Goal: Obtain resource: Obtain resource

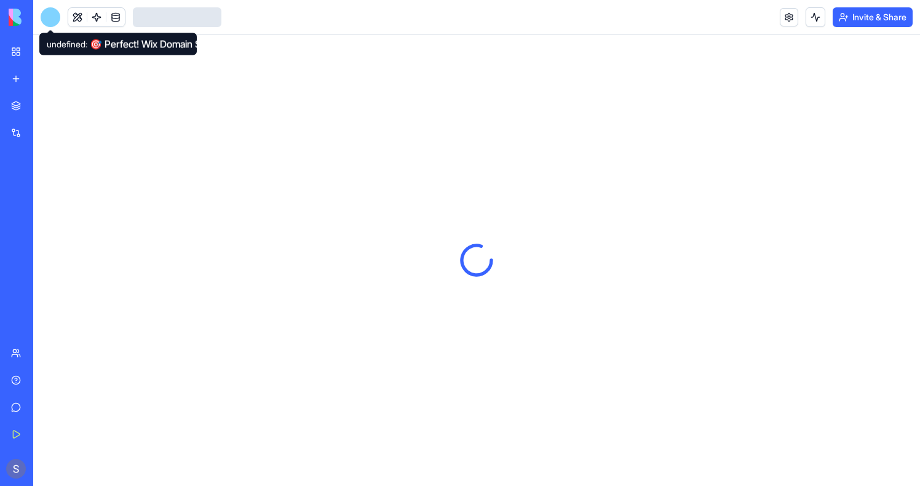
click at [49, 10] on div at bounding box center [51, 17] width 20 height 20
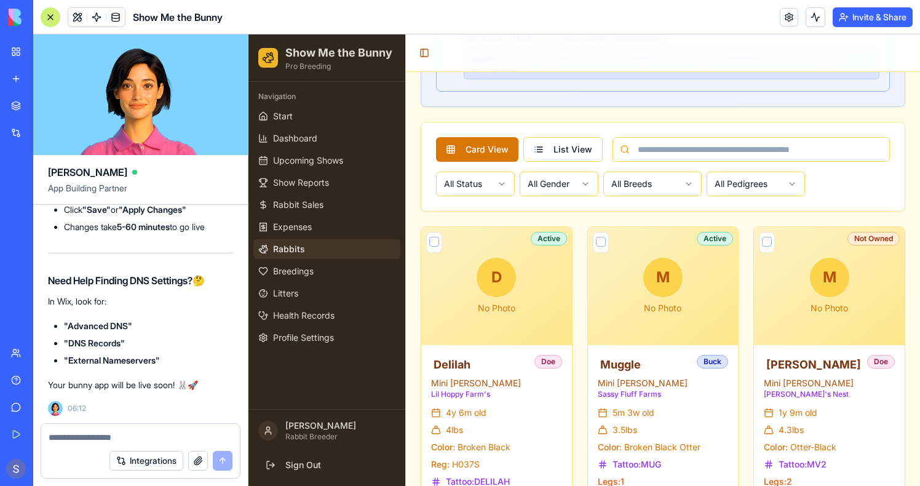
scroll to position [795, 0]
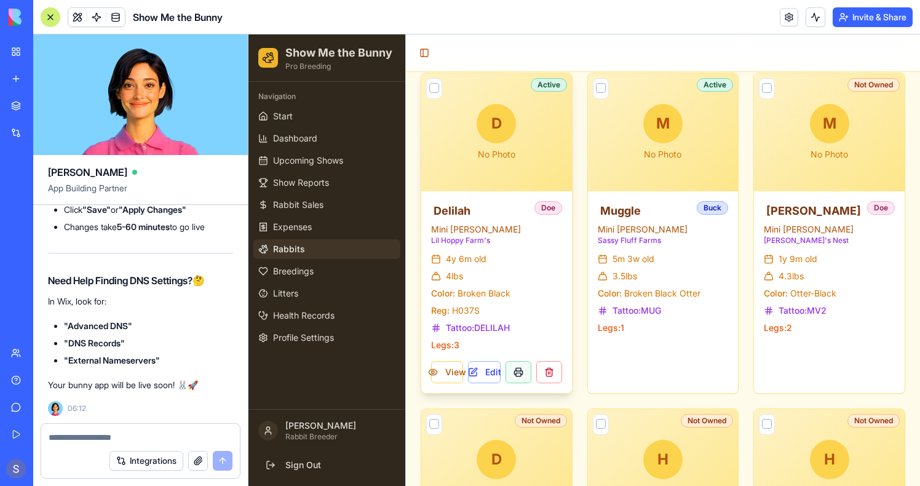
click at [517, 377] on button at bounding box center [519, 372] width 26 height 22
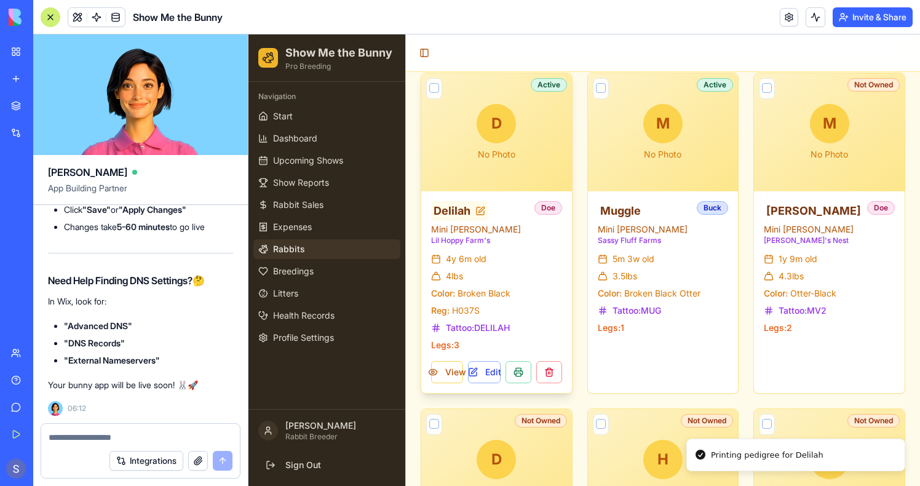
click at [448, 213] on span "Delilah" at bounding box center [452, 210] width 37 height 17
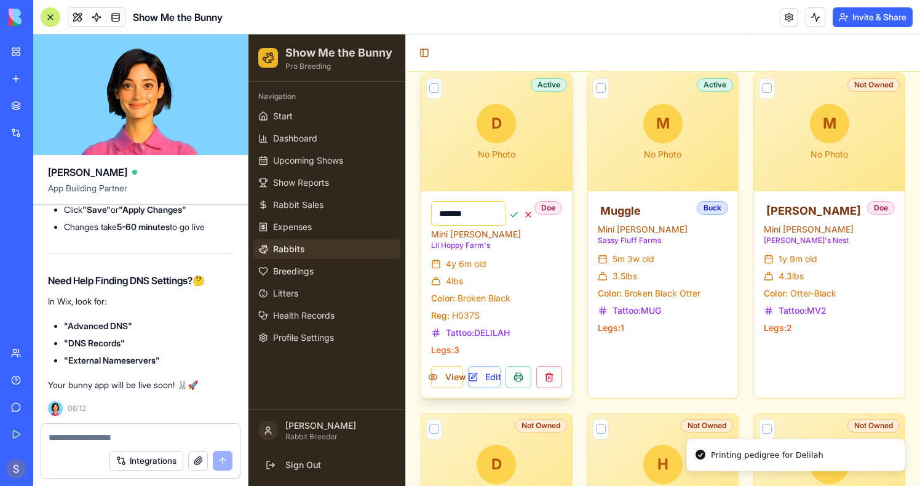
click at [538, 277] on div "4 lbs" at bounding box center [496, 281] width 131 height 12
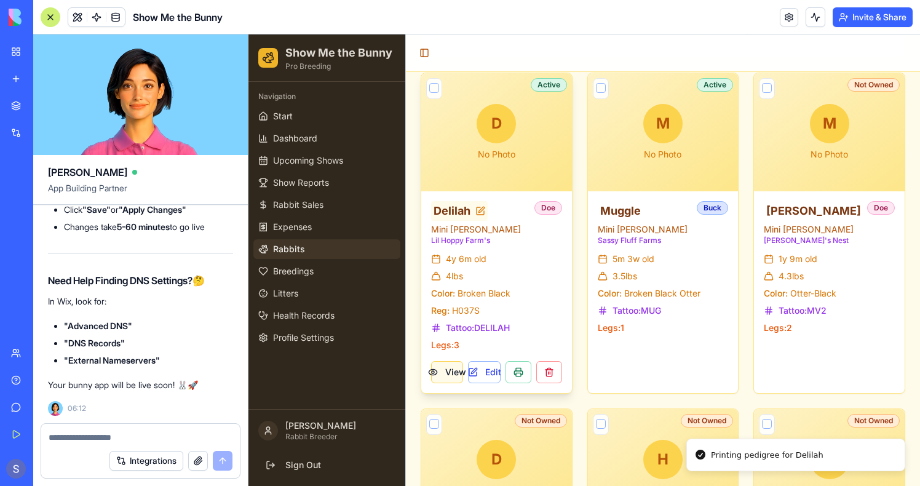
click at [442, 373] on button "View" at bounding box center [447, 372] width 32 height 22
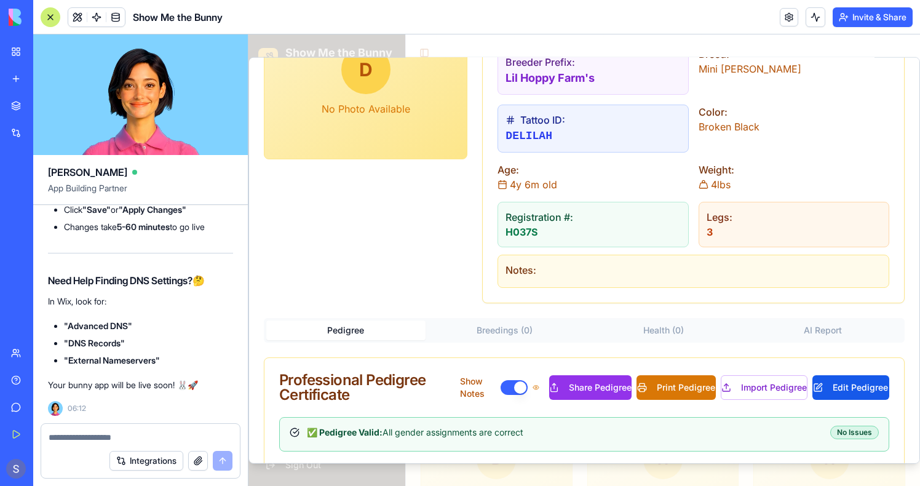
scroll to position [201, 0]
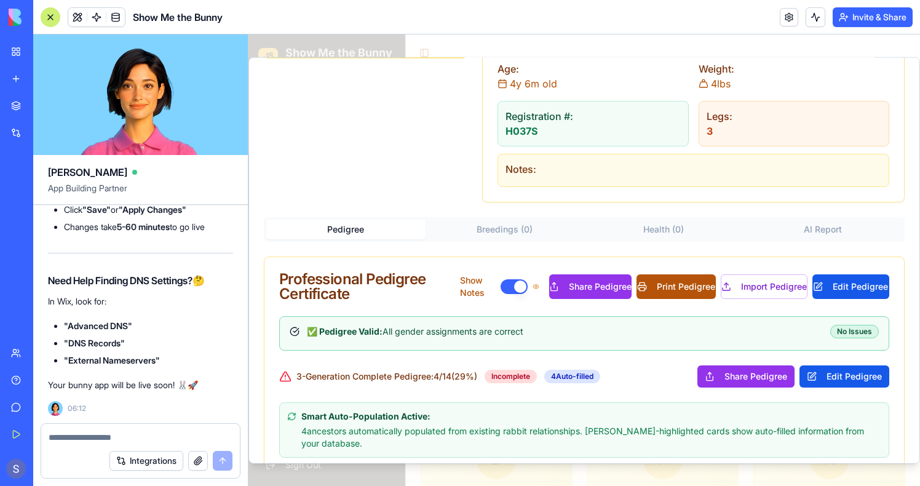
click at [681, 289] on button "Print Pedigree" at bounding box center [676, 286] width 79 height 25
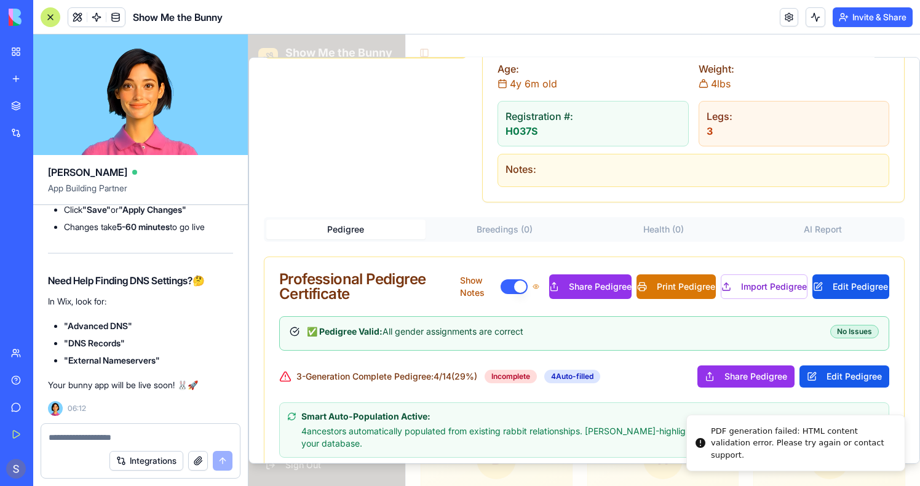
click at [62, 434] on textarea at bounding box center [141, 437] width 184 height 12
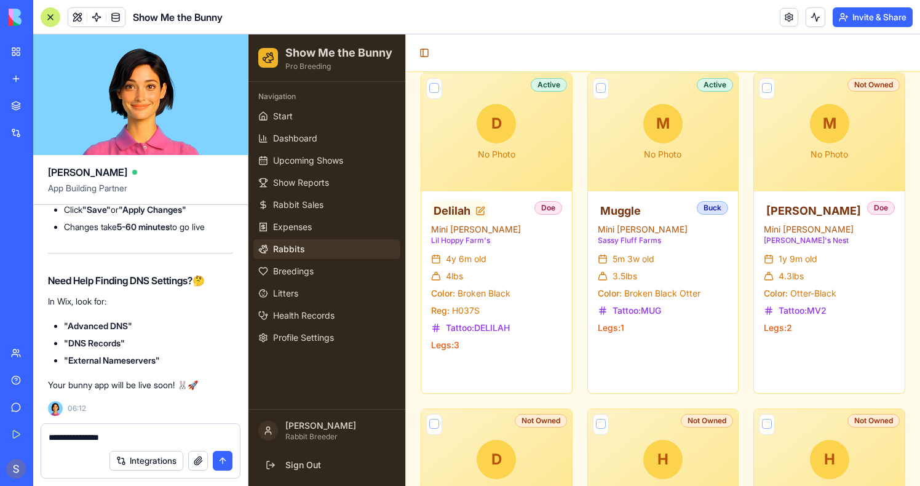
click at [298, 245] on span "Rabbits" at bounding box center [289, 249] width 32 height 12
click at [145, 432] on textarea "**********" at bounding box center [141, 437] width 184 height 12
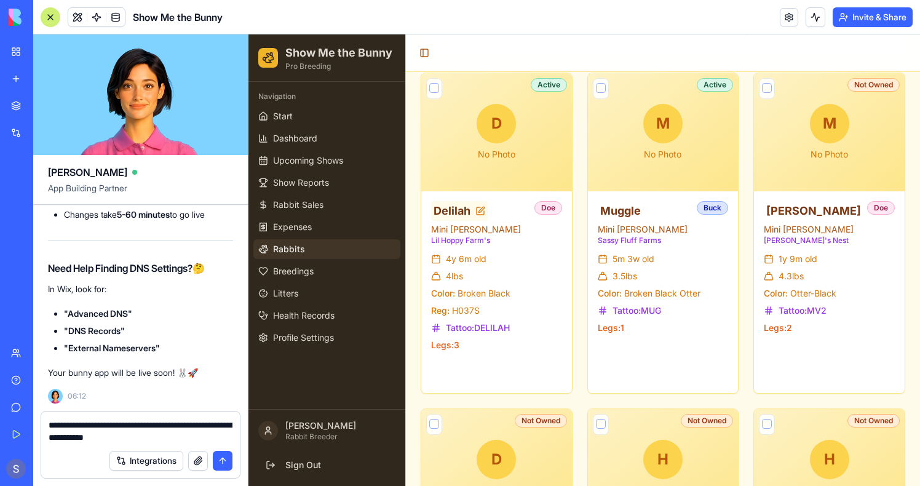
drag, startPoint x: 172, startPoint y: 439, endPoint x: 41, endPoint y: 436, distance: 131.7
click at [41, 436] on form "**********" at bounding box center [141, 445] width 200 height 68
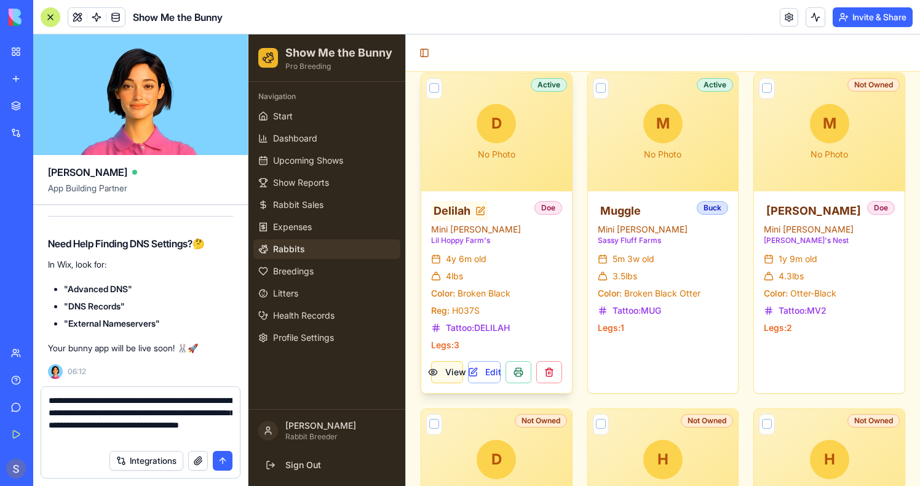
click at [431, 375] on button "View" at bounding box center [447, 372] width 32 height 22
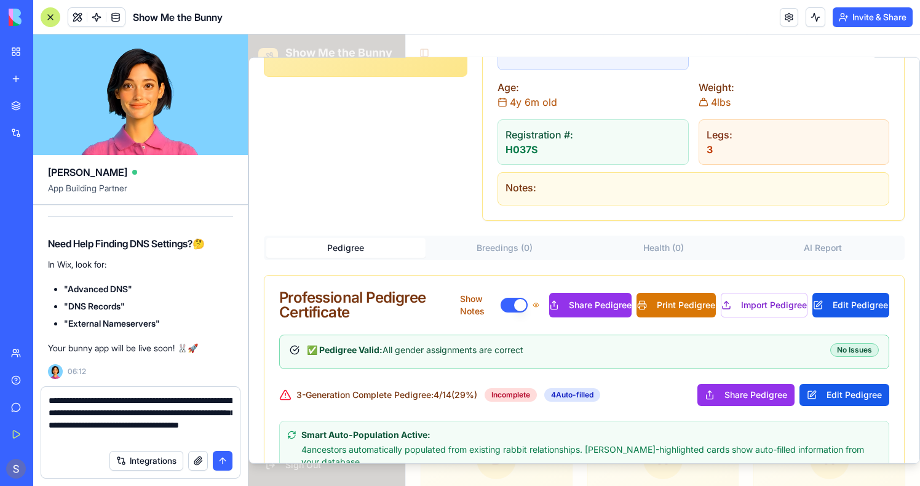
scroll to position [255, 0]
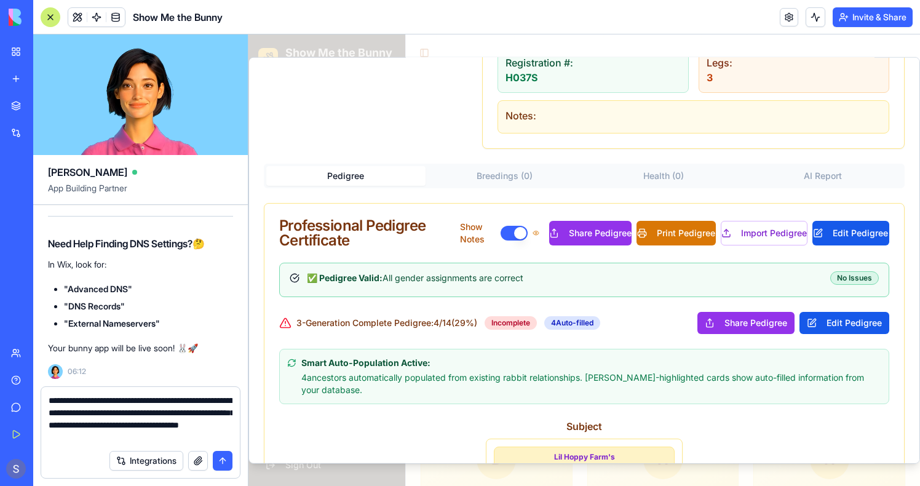
click at [113, 437] on textarea "**********" at bounding box center [141, 418] width 184 height 49
click at [179, 440] on textarea "**********" at bounding box center [141, 418] width 184 height 49
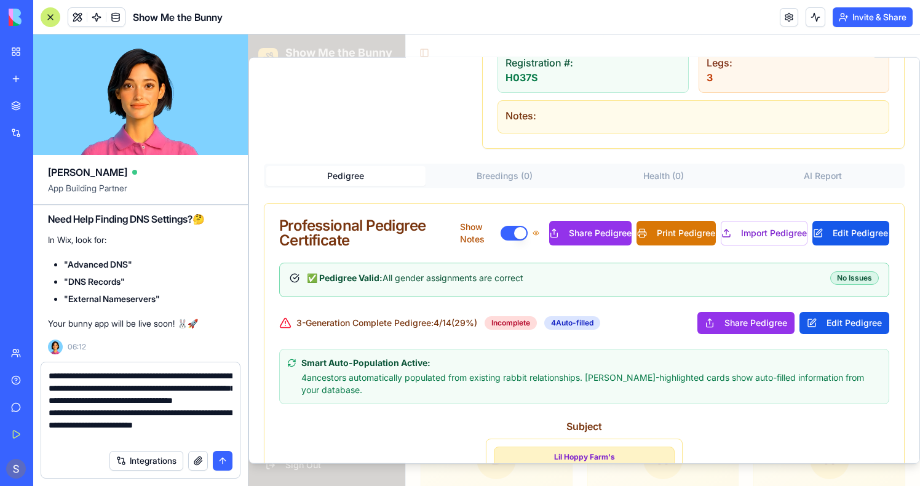
scroll to position [0, 0]
drag, startPoint x: 146, startPoint y: 437, endPoint x: 236, endPoint y: 435, distance: 89.2
click at [236, 435] on div "**********" at bounding box center [140, 402] width 199 height 81
drag, startPoint x: 117, startPoint y: 426, endPoint x: 124, endPoint y: 435, distance: 11.3
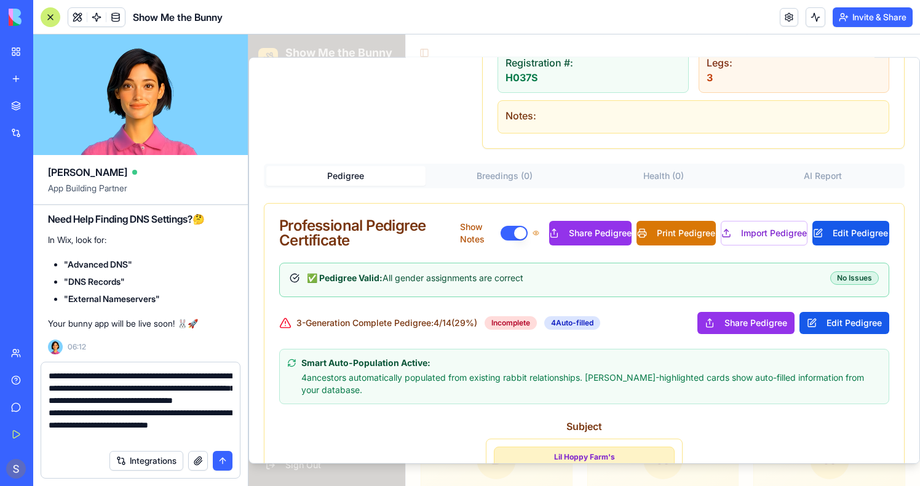
click at [124, 435] on textarea "**********" at bounding box center [141, 407] width 184 height 74
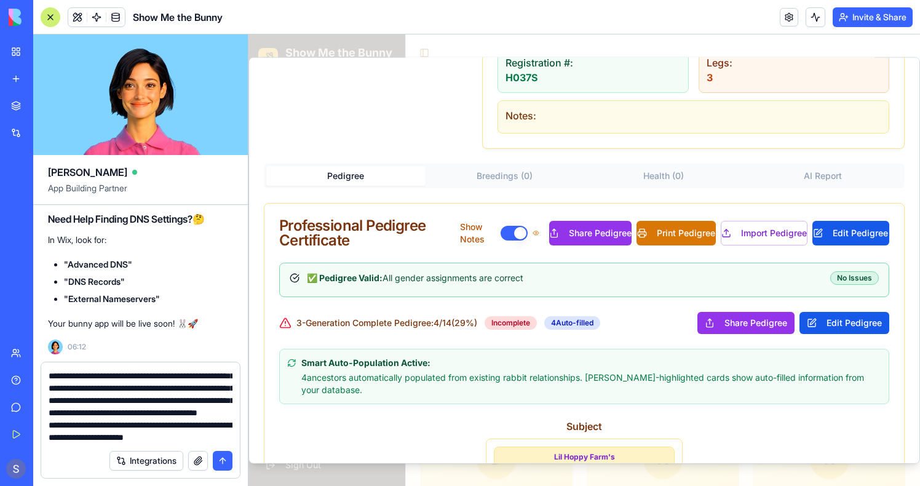
type textarea "**********"
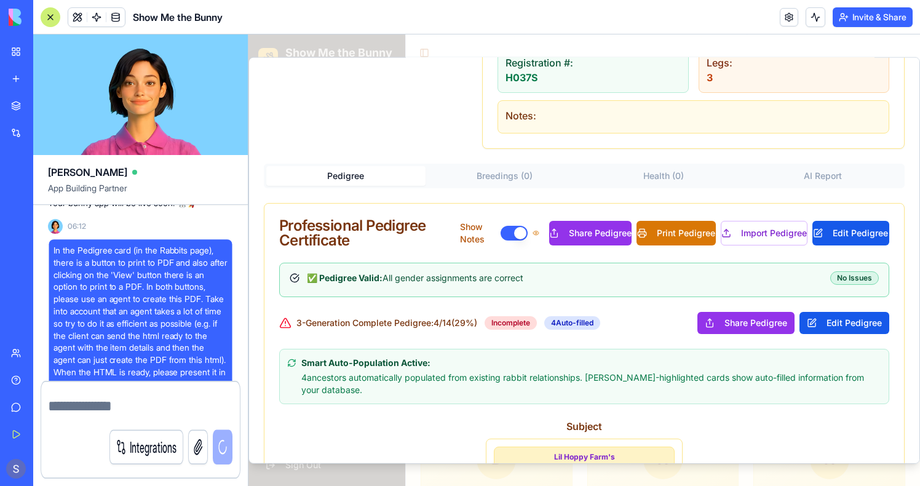
scroll to position [0, 0]
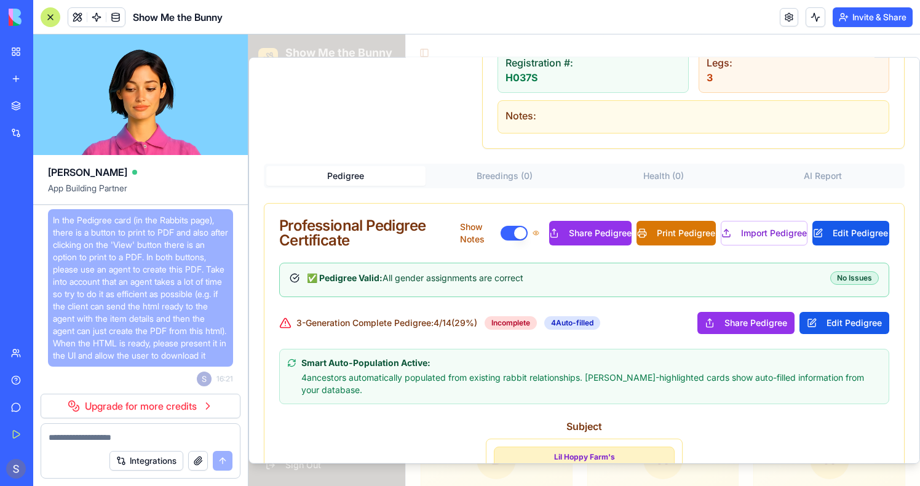
click at [178, 300] on span "In the Pedigree card (in the Rabbits page), there is a button to print to PDF a…" at bounding box center [140, 288] width 175 height 148
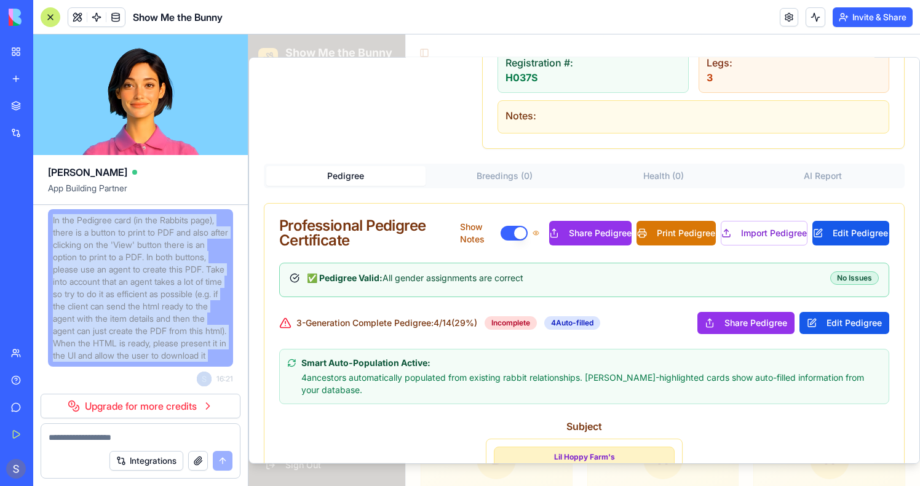
click at [178, 300] on span "In the Pedigree card (in the Rabbits page), there is a button to print to PDF a…" at bounding box center [140, 288] width 175 height 148
copy span "In the Pedigree card (in the Rabbits page), there is a button to print to PDF a…"
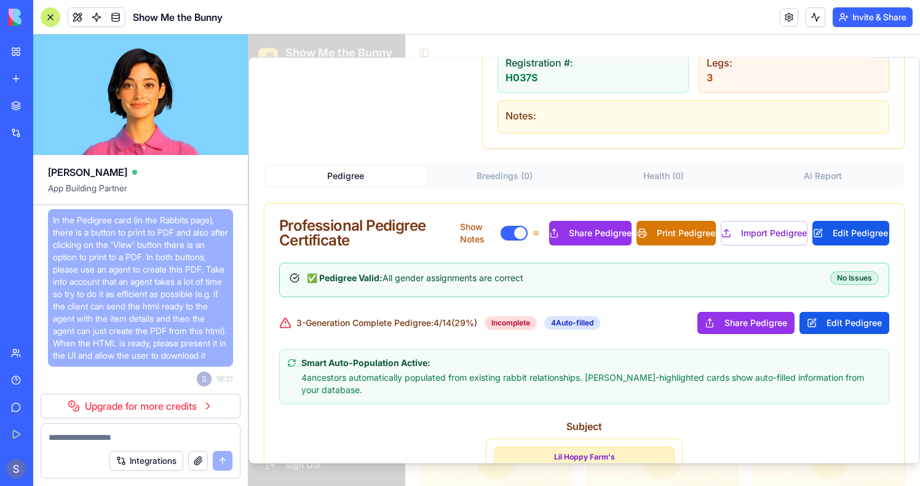
click at [193, 358] on span "In the Pedigree card (in the Rabbits page), there is a button to print to PDF a…" at bounding box center [140, 288] width 175 height 148
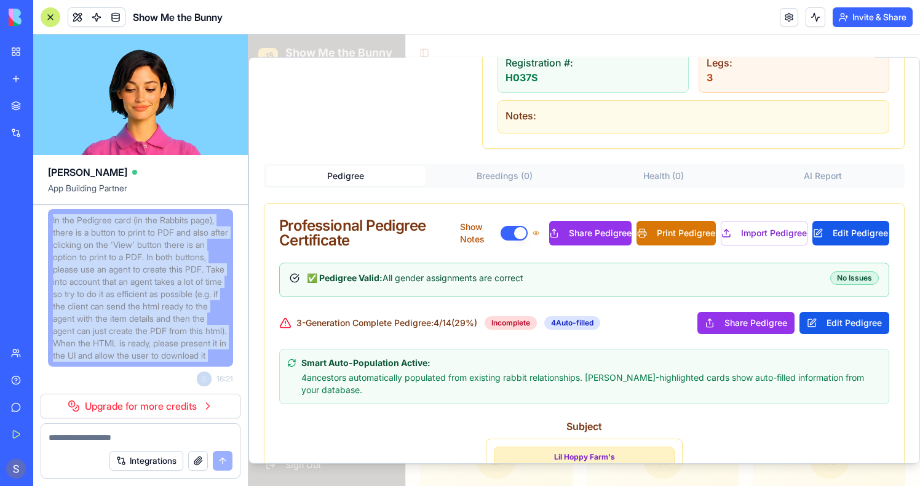
click at [193, 358] on span "In the Pedigree card (in the Rabbits page), there is a button to print to PDF a…" at bounding box center [140, 288] width 175 height 148
copy span "In the Pedigree card (in the Rabbits page), there is a button to print to PDF a…"
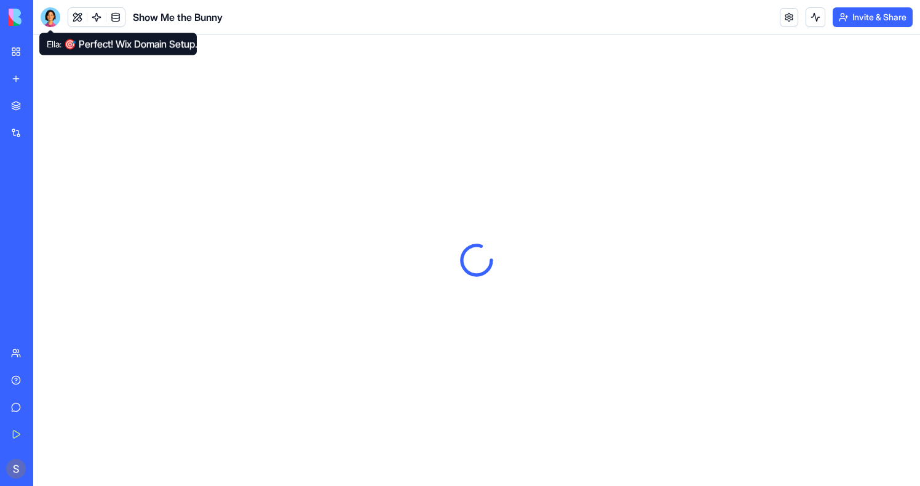
click at [51, 16] on div at bounding box center [51, 17] width 20 height 20
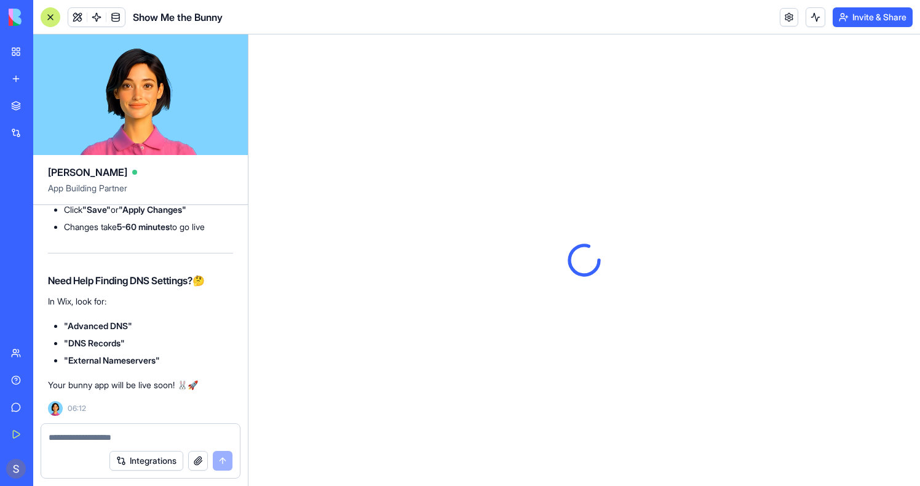
click at [129, 437] on textarea at bounding box center [141, 437] width 184 height 12
type textarea "**********"
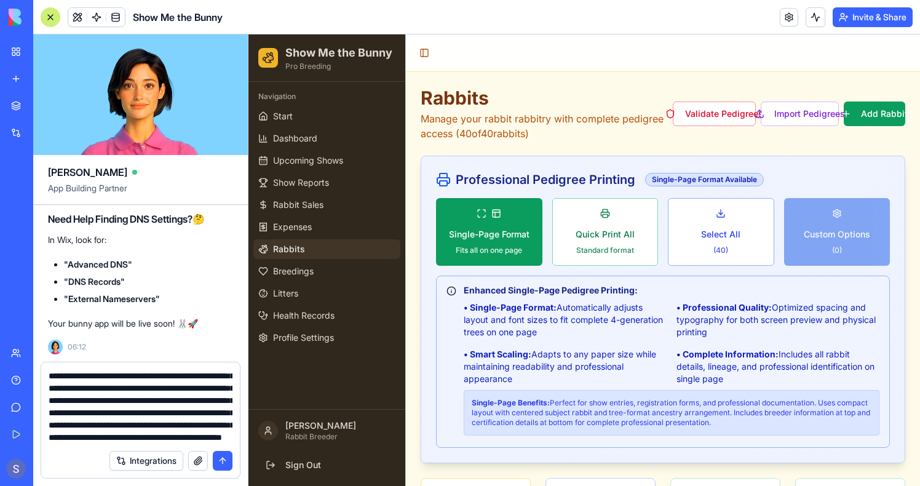
scroll to position [88473, 0]
click at [126, 412] on textarea "**********" at bounding box center [141, 407] width 184 height 74
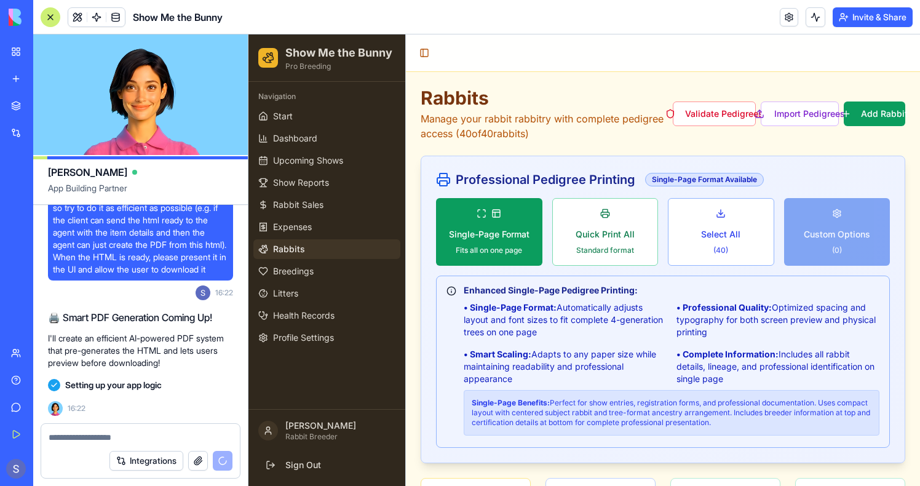
scroll to position [88743, 0]
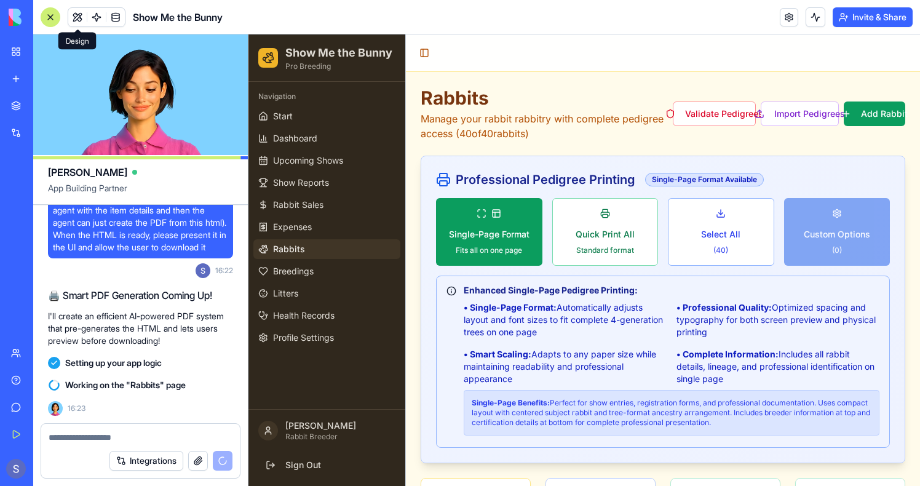
click at [71, 12] on button at bounding box center [77, 17] width 18 height 18
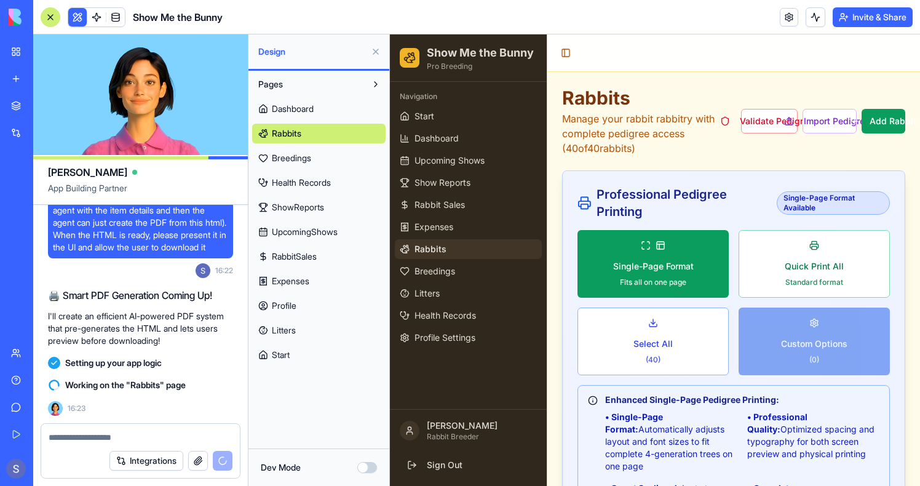
click at [361, 468] on button "Dev Mode" at bounding box center [367, 467] width 20 height 11
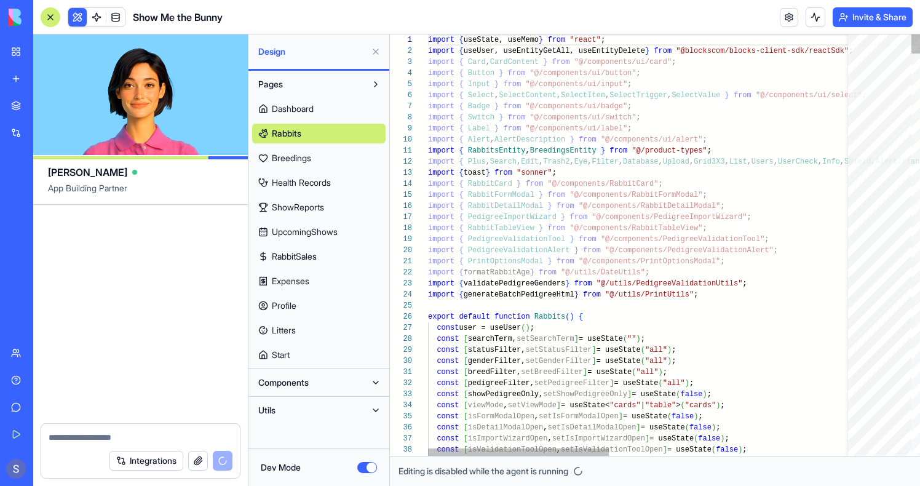
scroll to position [89415, 0]
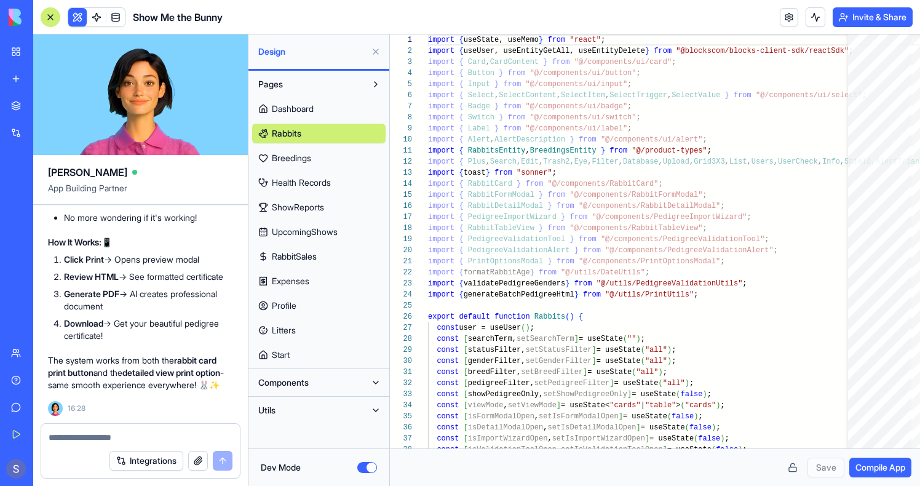
click at [373, 472] on button "Dev Mode" at bounding box center [367, 467] width 20 height 11
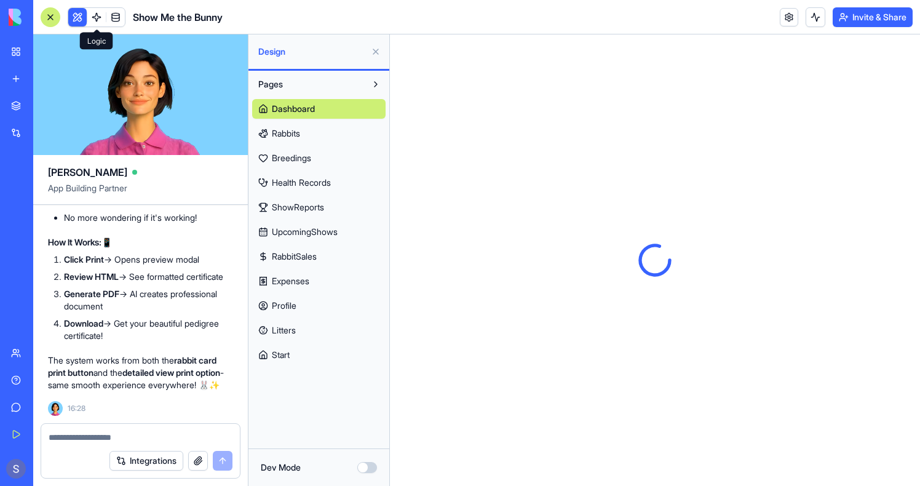
click at [102, 17] on span at bounding box center [96, 17] width 34 height 34
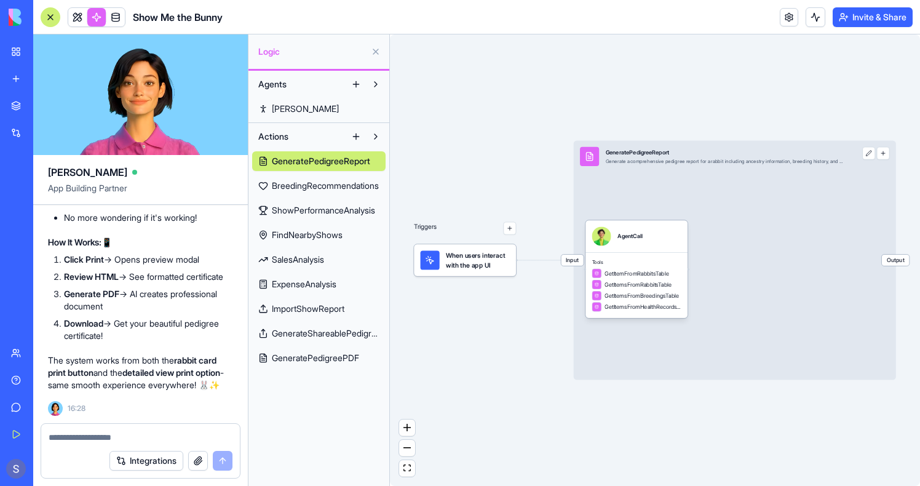
click at [317, 364] on link "GeneratePedigreePDF" at bounding box center [319, 358] width 134 height 20
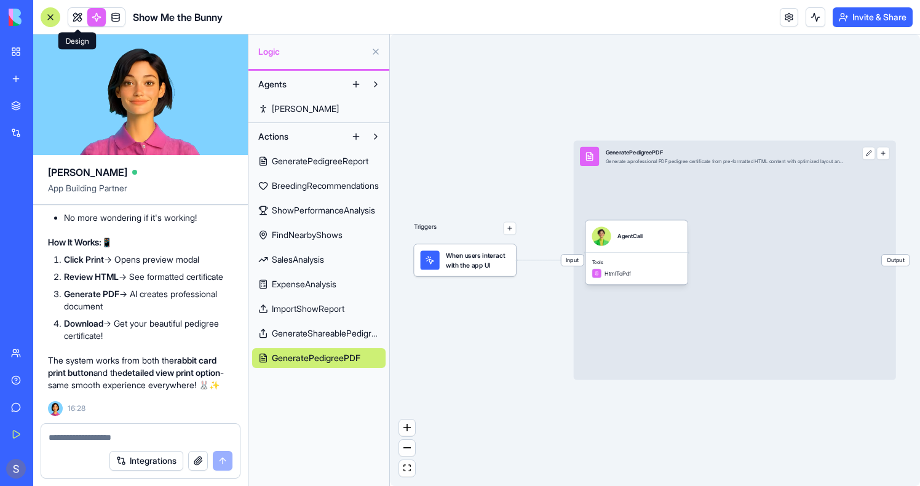
click at [78, 10] on link at bounding box center [77, 17] width 18 height 18
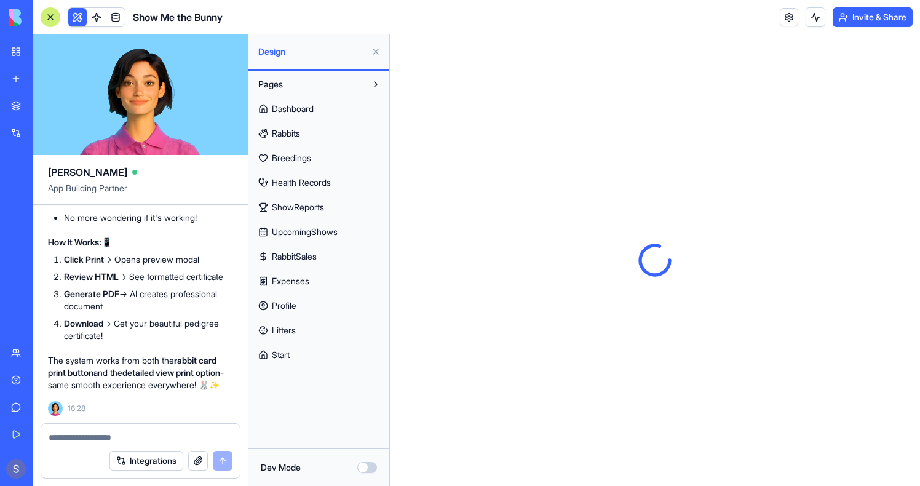
click at [81, 17] on button at bounding box center [77, 17] width 18 height 18
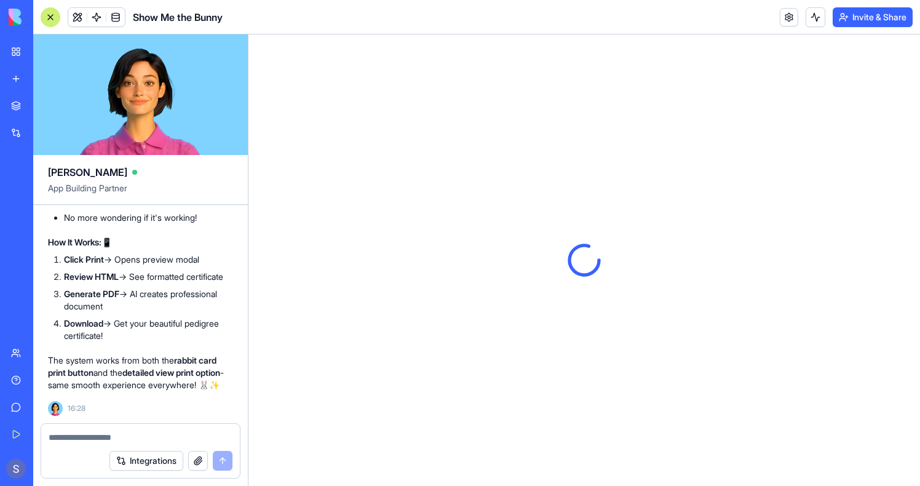
click at [49, 17] on div at bounding box center [51, 17] width 20 height 20
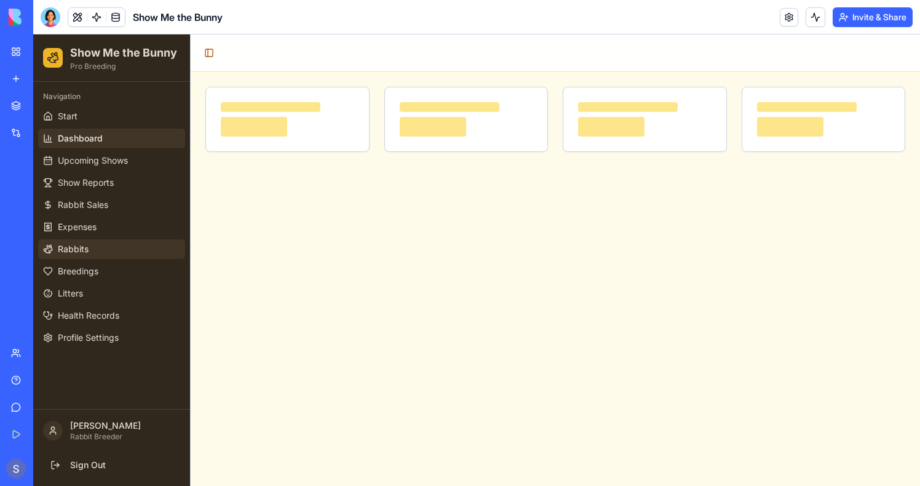
click at [92, 247] on link "Rabbits" at bounding box center [111, 249] width 147 height 20
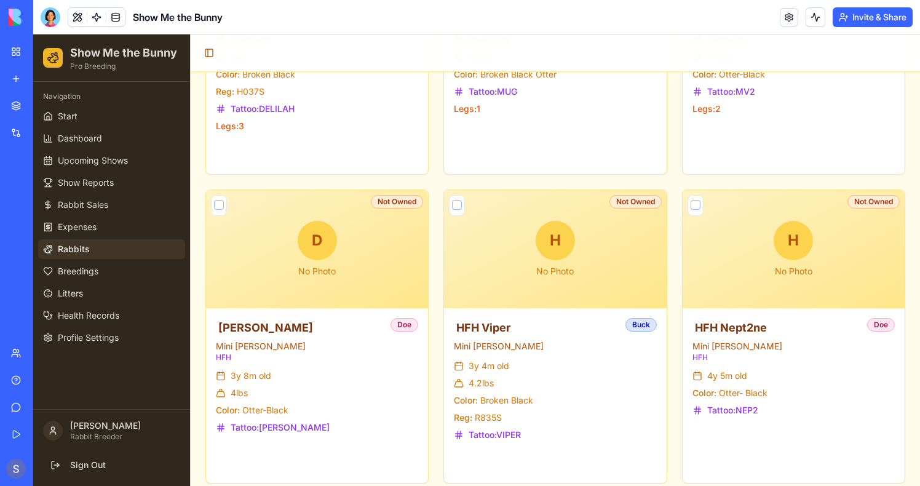
scroll to position [980, 0]
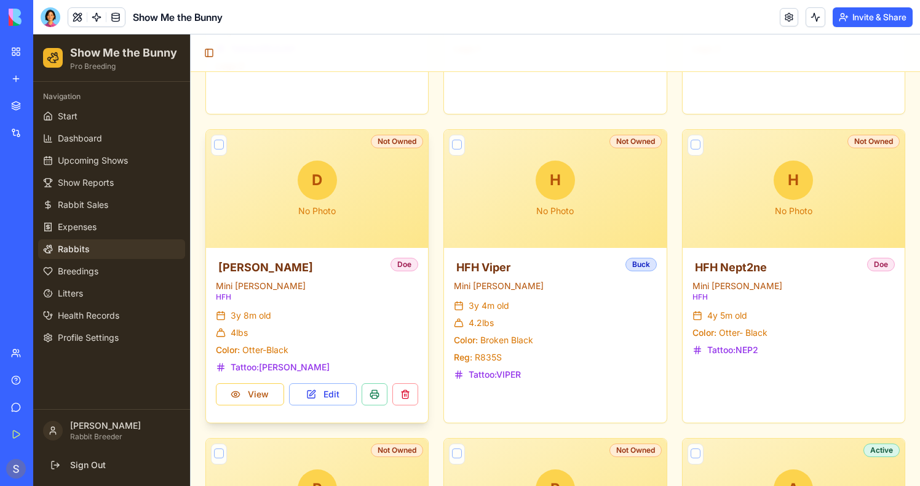
click at [375, 407] on div "[PERSON_NAME] Mini [PERSON_NAME] HFH [PERSON_NAME] 3y 8m old 4 lbs Color: Otter…" at bounding box center [317, 331] width 222 height 167
click at [375, 393] on button at bounding box center [375, 394] width 26 height 22
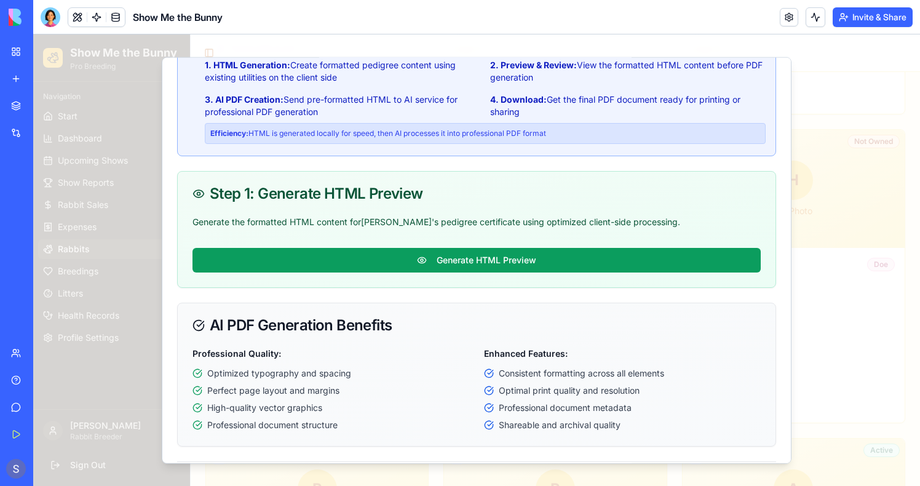
scroll to position [0, 0]
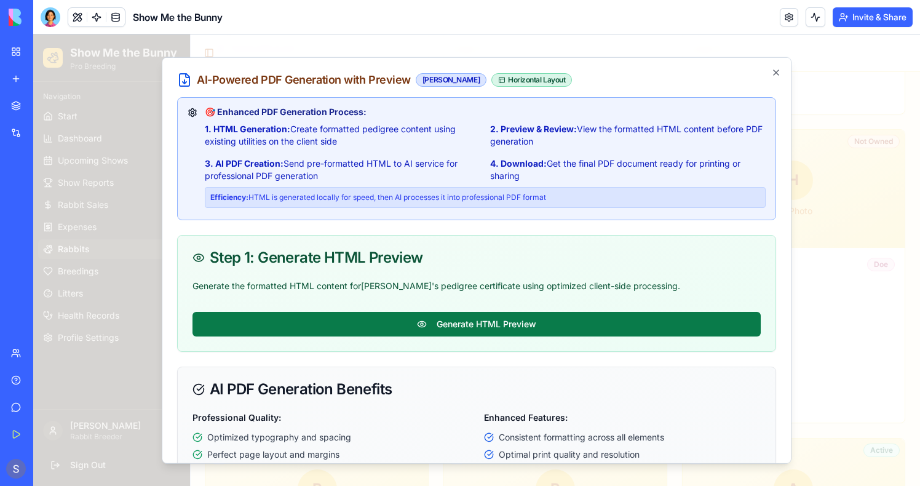
click at [483, 323] on button "Generate HTML Preview" at bounding box center [477, 324] width 568 height 25
select select "**"
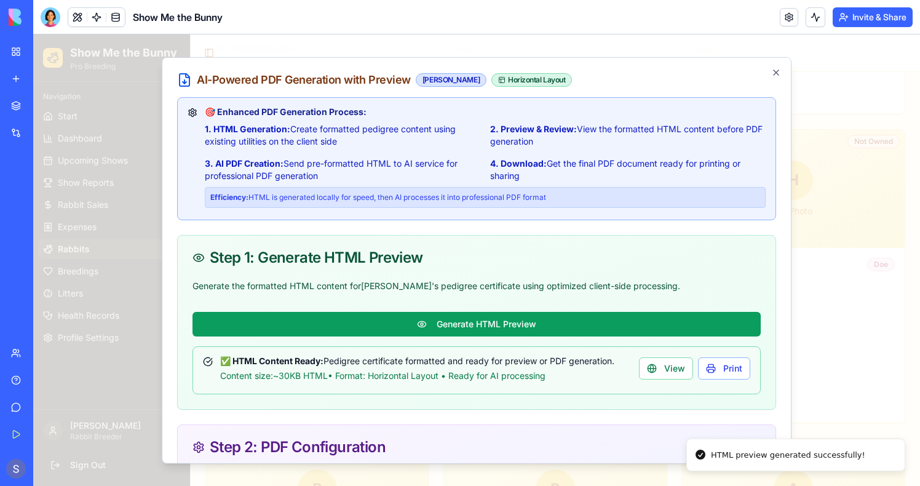
scroll to position [6, 0]
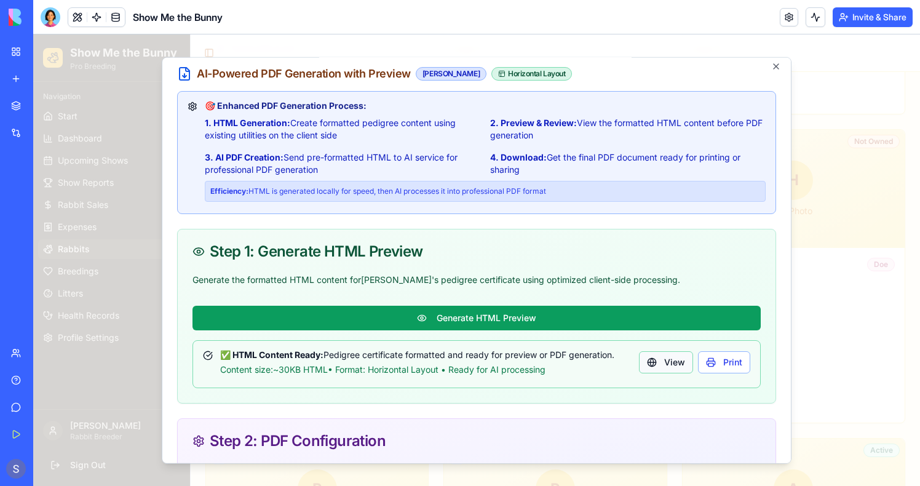
click at [677, 364] on button "View" at bounding box center [666, 362] width 54 height 22
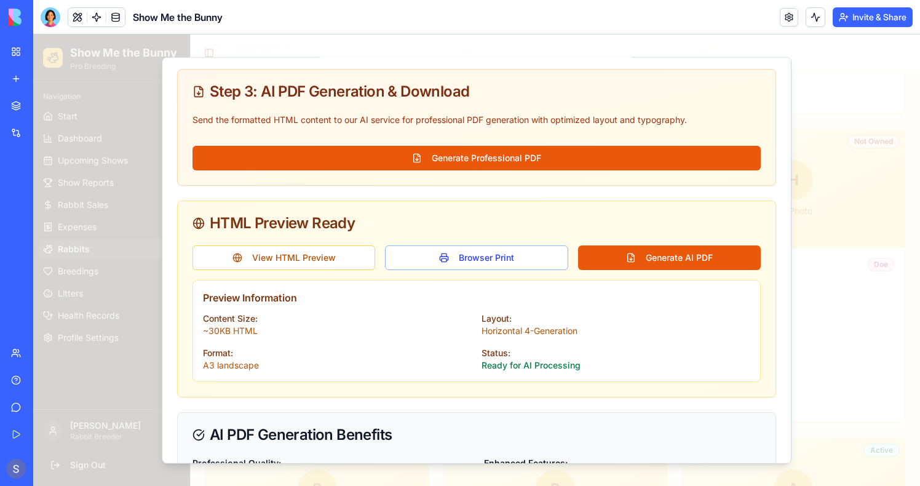
scroll to position [498, 0]
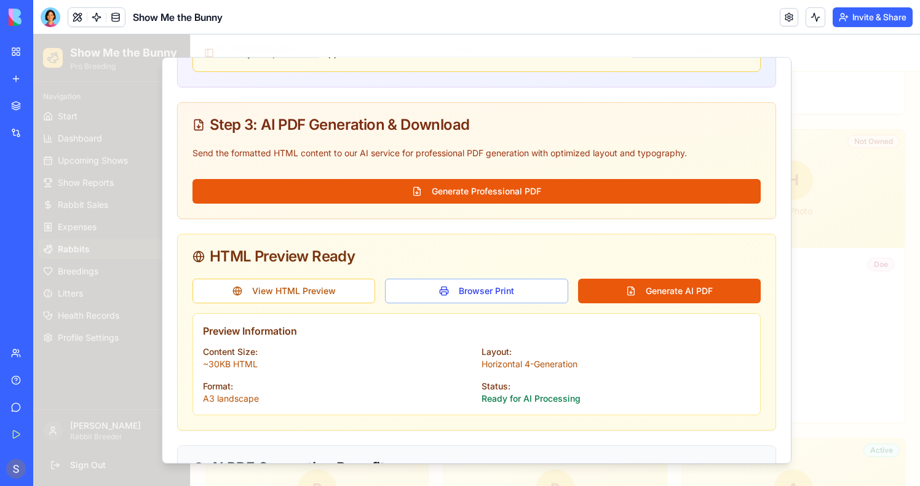
click at [314, 306] on div "View HTML Preview Browser Print Generate AI PDF Preview Information Content Siz…" at bounding box center [477, 354] width 598 height 151
click at [314, 303] on div "View HTML Preview Browser Print Generate AI PDF Preview Information Content Siz…" at bounding box center [477, 354] width 598 height 151
click at [314, 292] on button "View HTML Preview" at bounding box center [284, 291] width 183 height 25
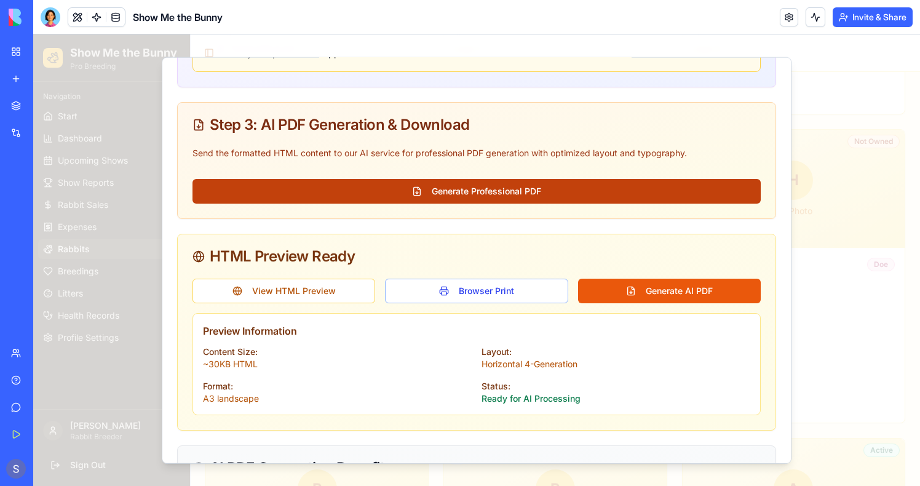
click at [464, 201] on button "Generate Professional PDF" at bounding box center [477, 191] width 568 height 25
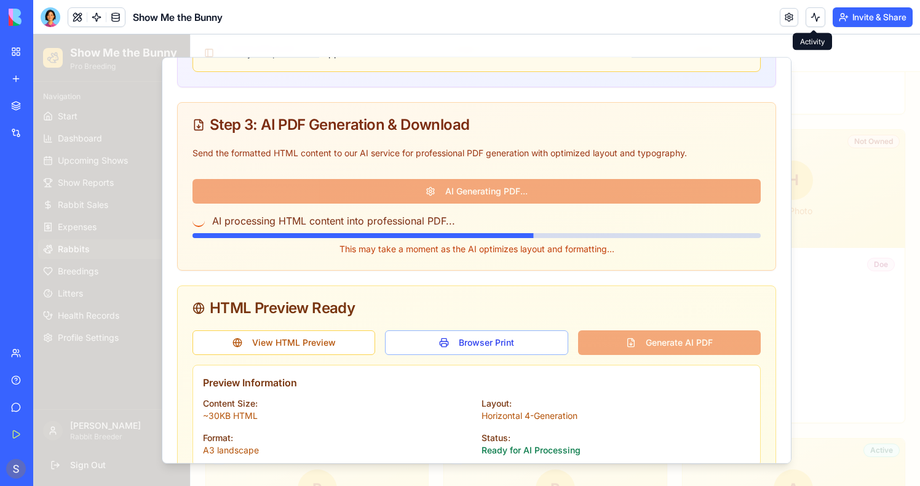
click at [819, 17] on button at bounding box center [816, 17] width 20 height 20
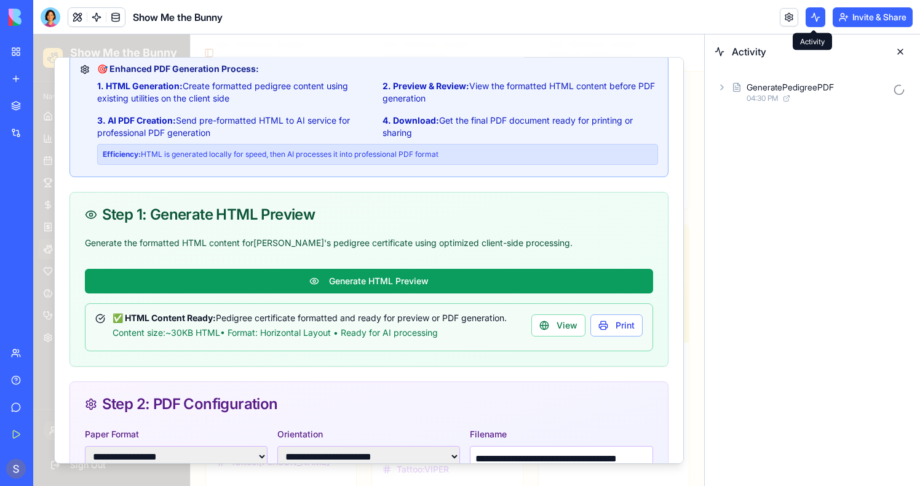
scroll to position [0, 0]
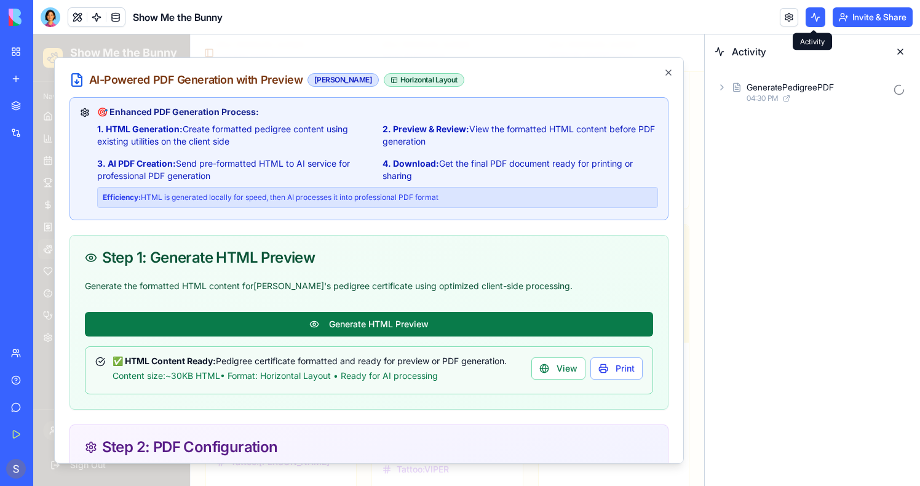
click at [366, 325] on button "Generate HTML Preview" at bounding box center [369, 324] width 568 height 25
click at [367, 312] on button "Generate HTML Preview" at bounding box center [369, 324] width 568 height 25
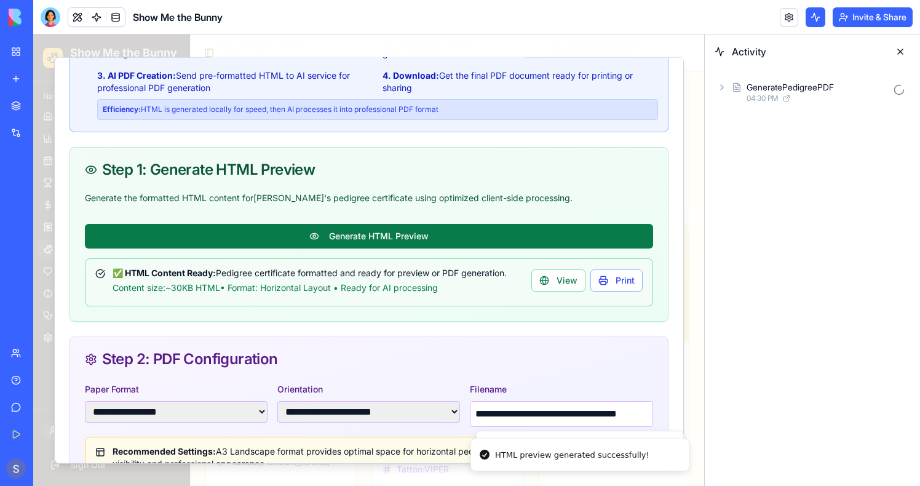
scroll to position [134, 0]
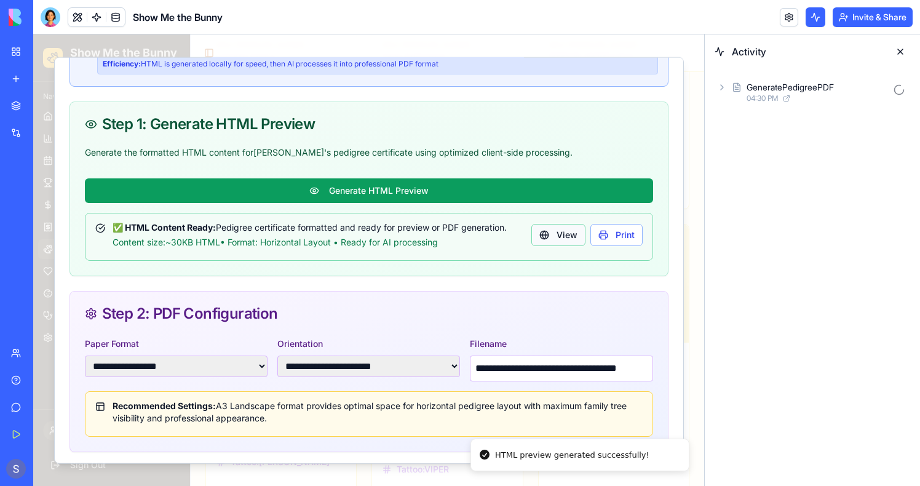
click at [540, 239] on button "View" at bounding box center [559, 235] width 54 height 22
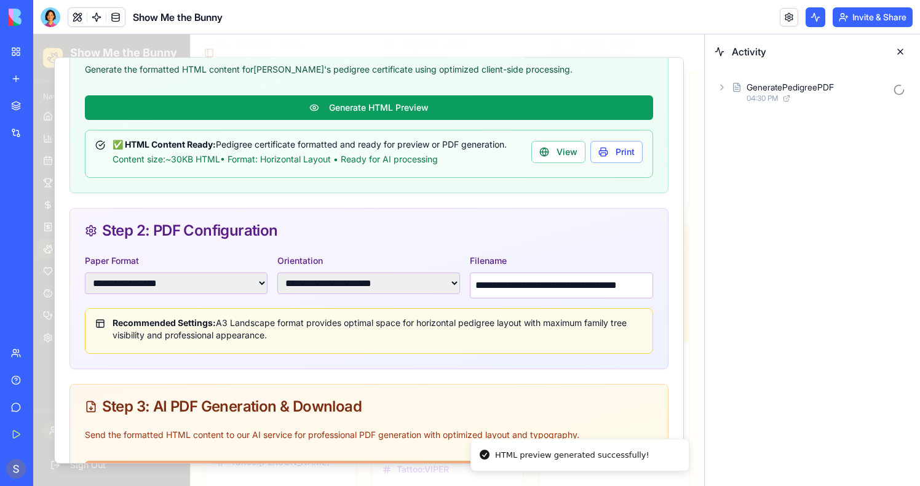
scroll to position [244, 0]
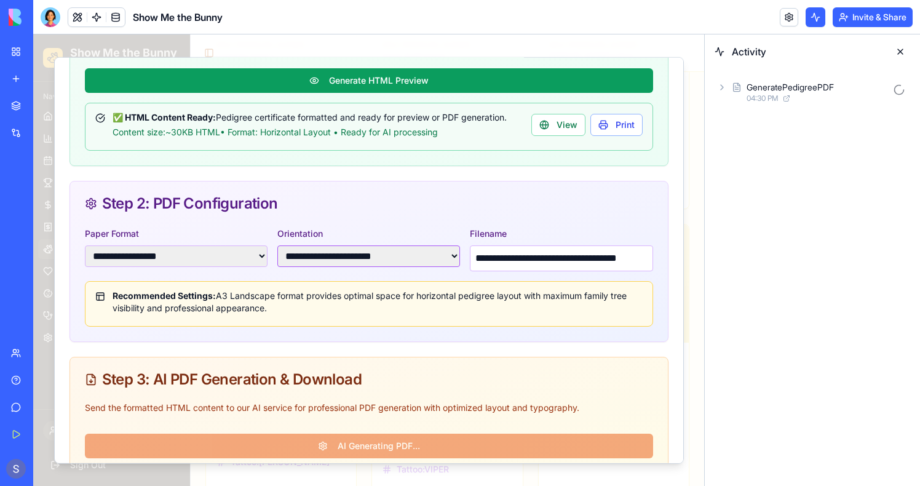
click at [382, 266] on select "**********" at bounding box center [368, 256] width 183 height 22
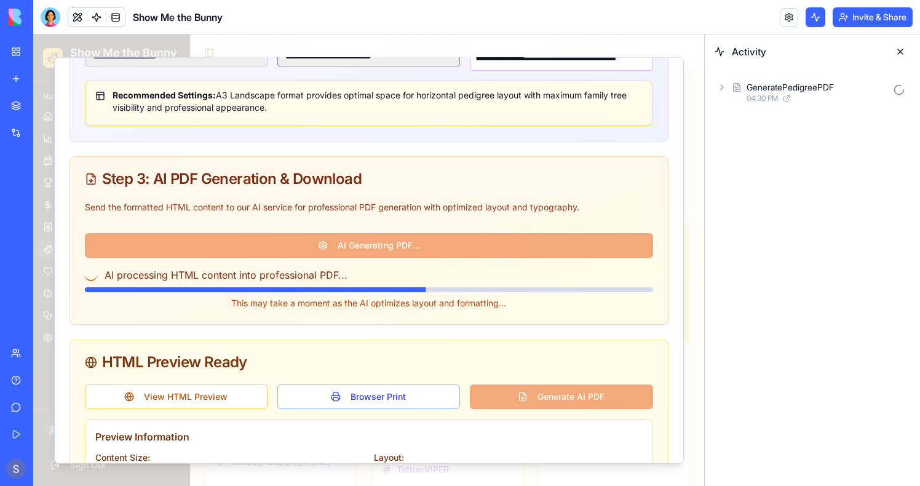
scroll to position [447, 0]
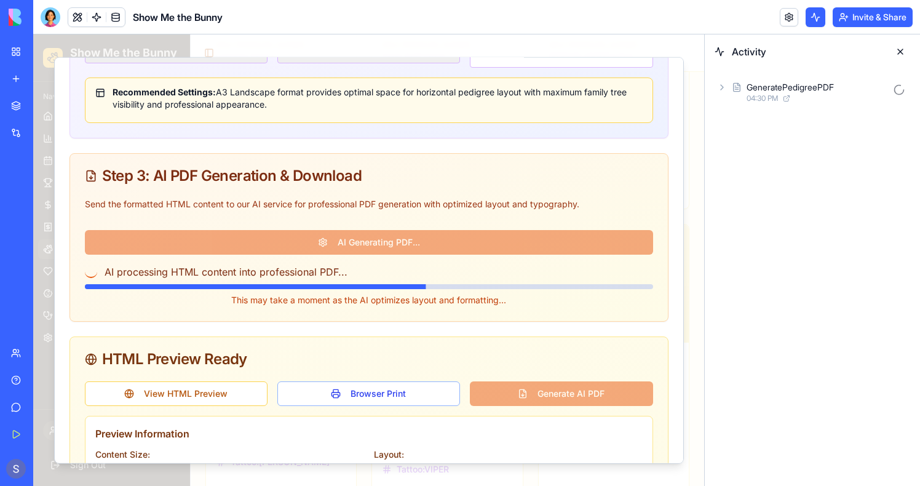
click at [755, 97] on span "04:30 PM" at bounding box center [762, 99] width 31 height 10
click at [776, 127] on span "04:30 PM" at bounding box center [782, 131] width 31 height 10
click at [782, 148] on span "Input" at bounding box center [774, 151] width 19 height 12
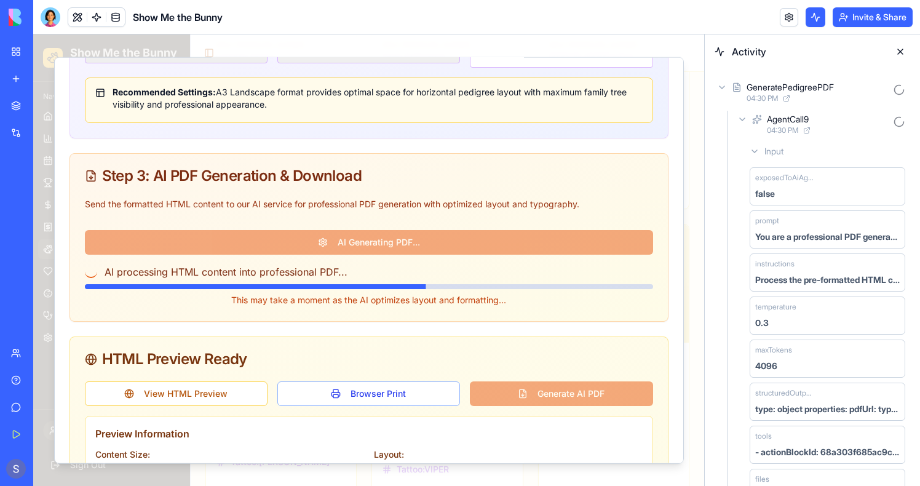
click at [752, 123] on icon at bounding box center [757, 119] width 10 height 15
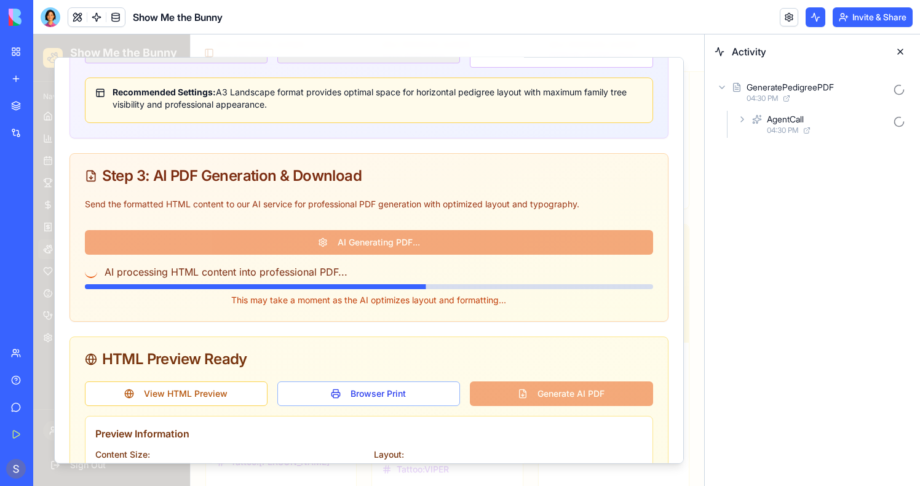
click at [902, 49] on button at bounding box center [901, 52] width 20 height 20
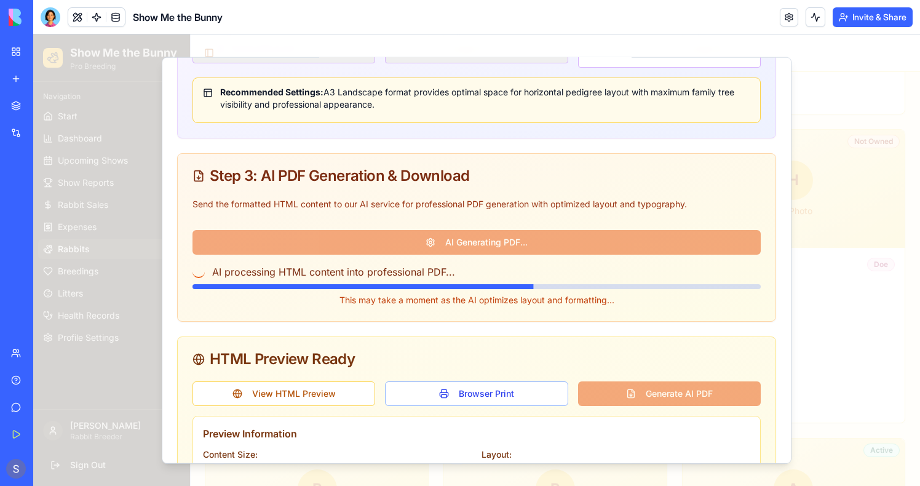
click at [805, 163] on div at bounding box center [476, 260] width 887 height 452
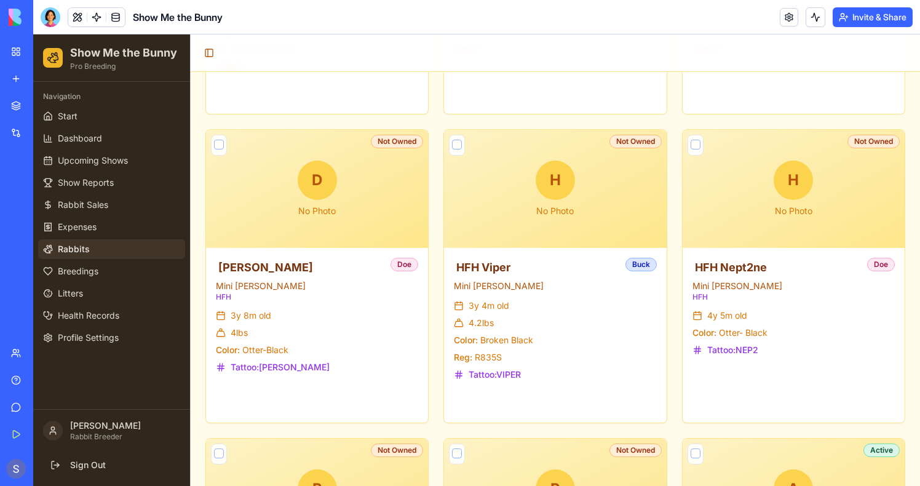
click at [79, 245] on span "Rabbits" at bounding box center [74, 249] width 32 height 12
click at [375, 396] on button at bounding box center [375, 394] width 26 height 22
select select "**"
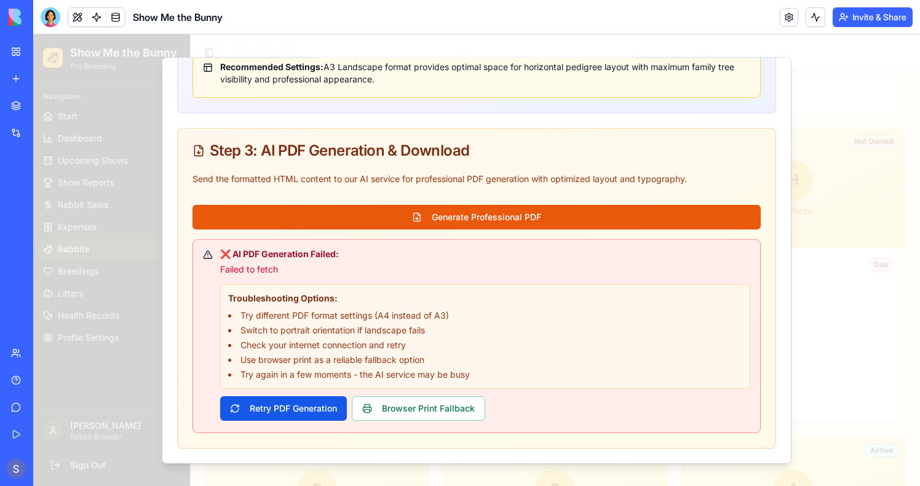
scroll to position [402, 0]
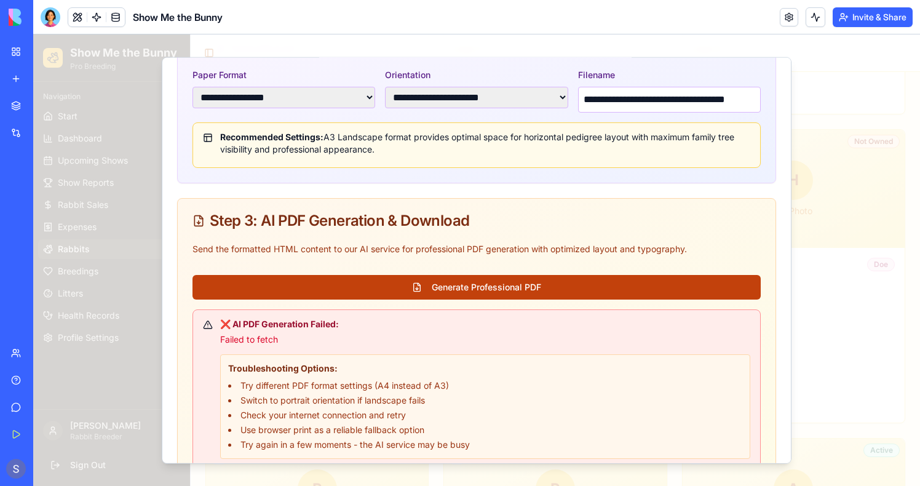
click at [466, 292] on button "Generate Professional PDF" at bounding box center [477, 287] width 568 height 25
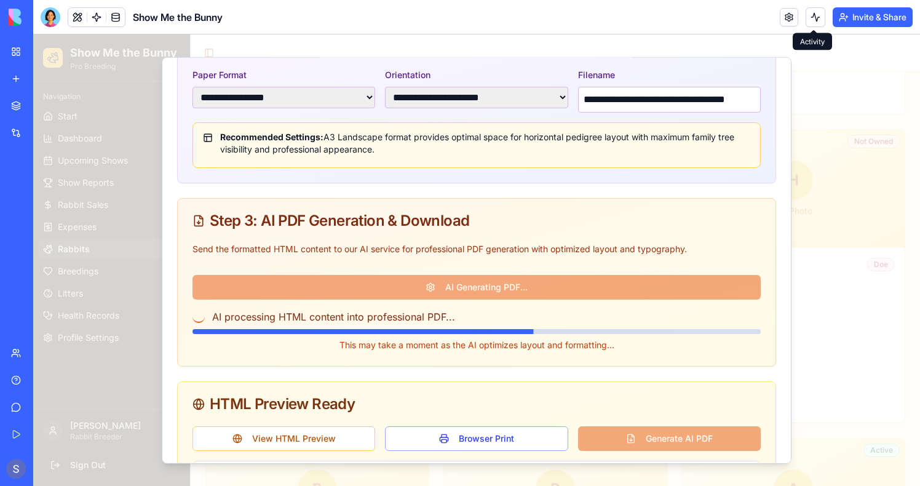
click at [808, 20] on button at bounding box center [816, 17] width 20 height 20
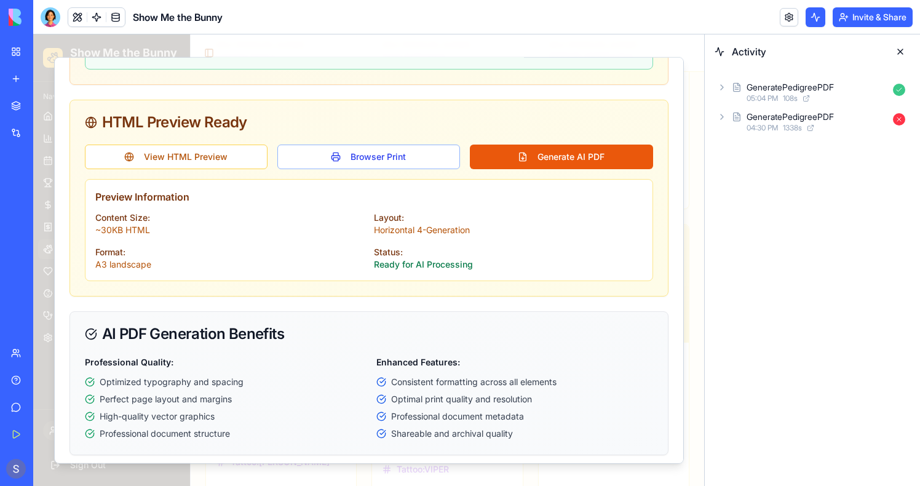
scroll to position [883, 0]
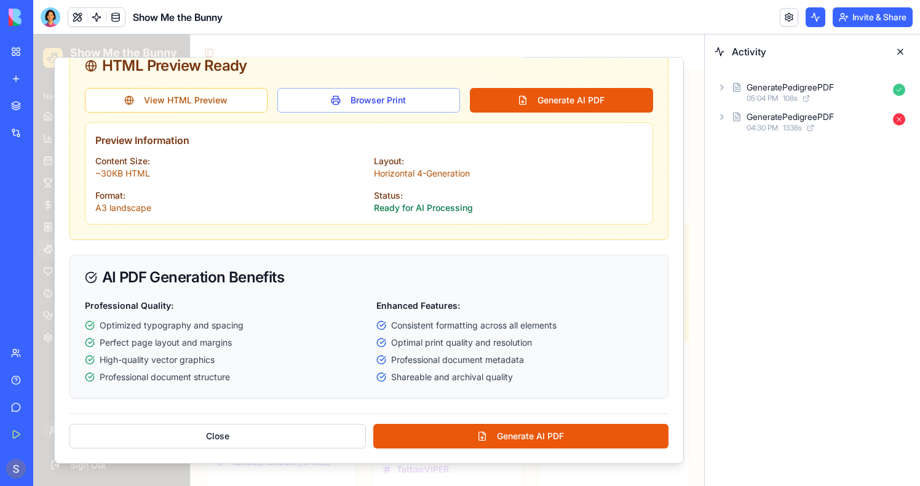
click at [747, 92] on div "GeneratePedigreePDF" at bounding box center [790, 87] width 87 height 12
click at [786, 141] on div "Output" at bounding box center [818, 151] width 186 height 22
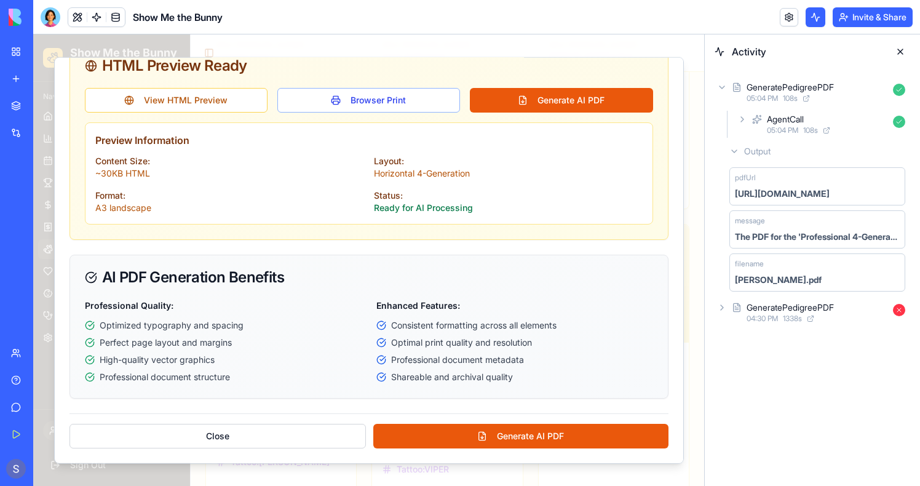
click at [786, 120] on div "AgentCall" at bounding box center [785, 119] width 37 height 12
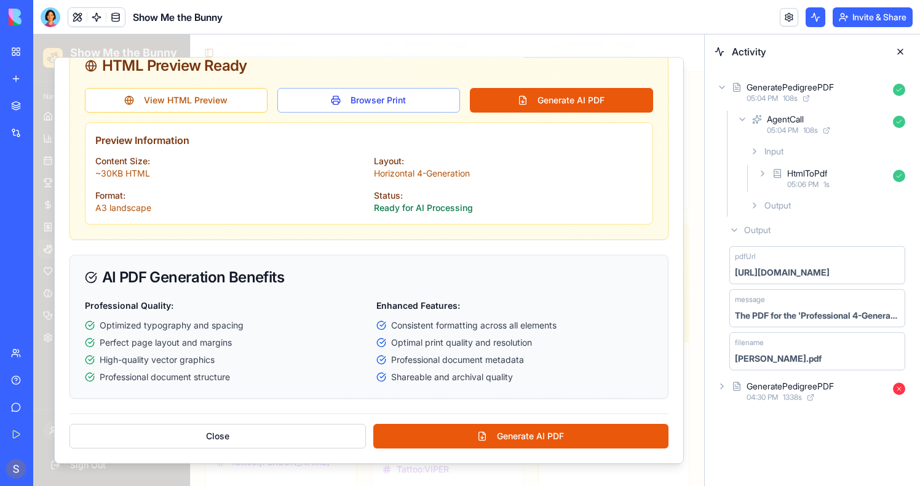
click at [791, 198] on div "Output" at bounding box center [827, 205] width 165 height 22
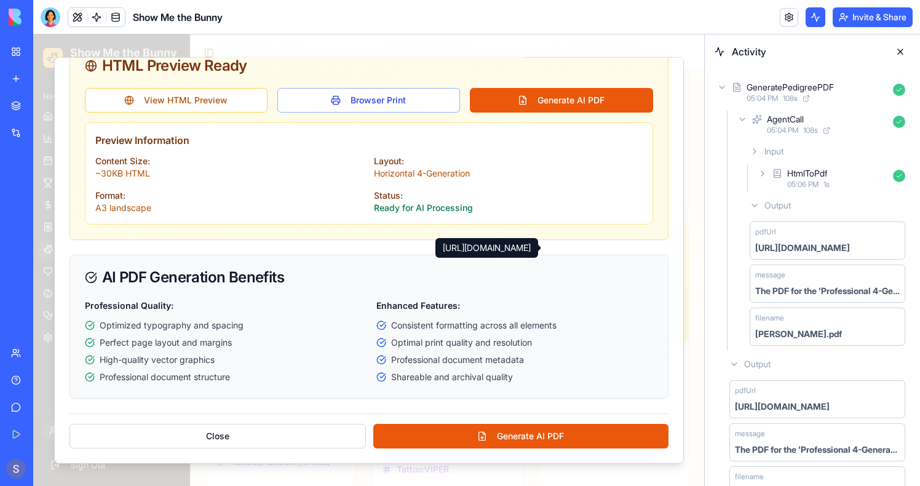
click at [778, 250] on div "[URL][DOMAIN_NAME]" at bounding box center [802, 248] width 95 height 12
click at [779, 252] on div "[URL][DOMAIN_NAME]" at bounding box center [802, 248] width 95 height 12
copy div "[URL][DOMAIN_NAME]"
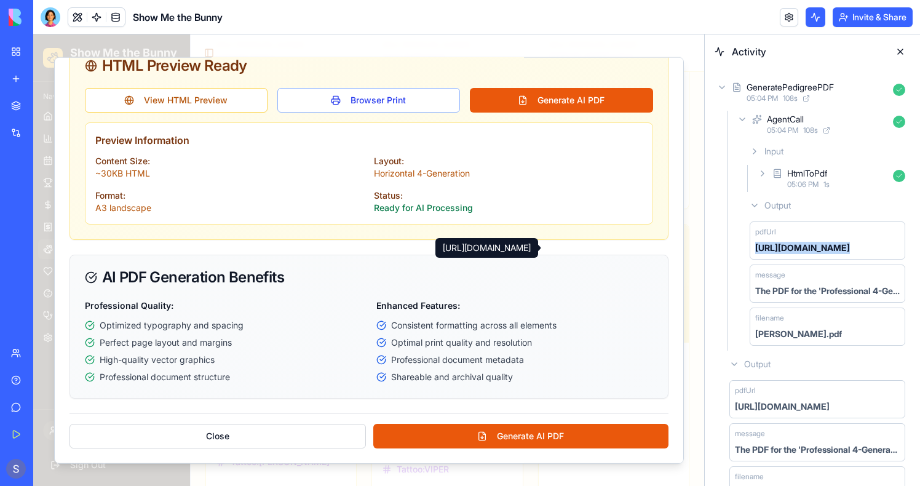
click at [778, 248] on div "[URL][DOMAIN_NAME]" at bounding box center [802, 248] width 95 height 12
click at [766, 132] on div "AgentCall 05:04 PM 108 s" at bounding box center [822, 124] width 175 height 27
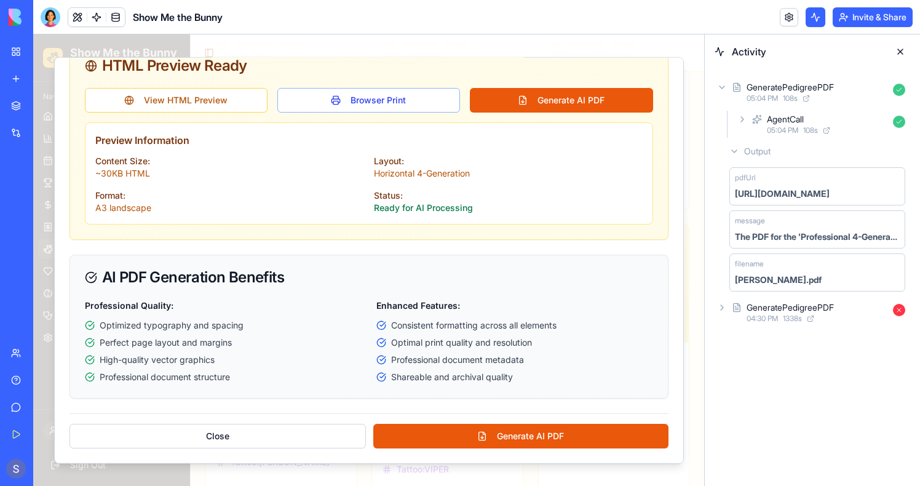
click at [766, 132] on div "AgentCall 05:04 PM 108 s" at bounding box center [822, 124] width 175 height 27
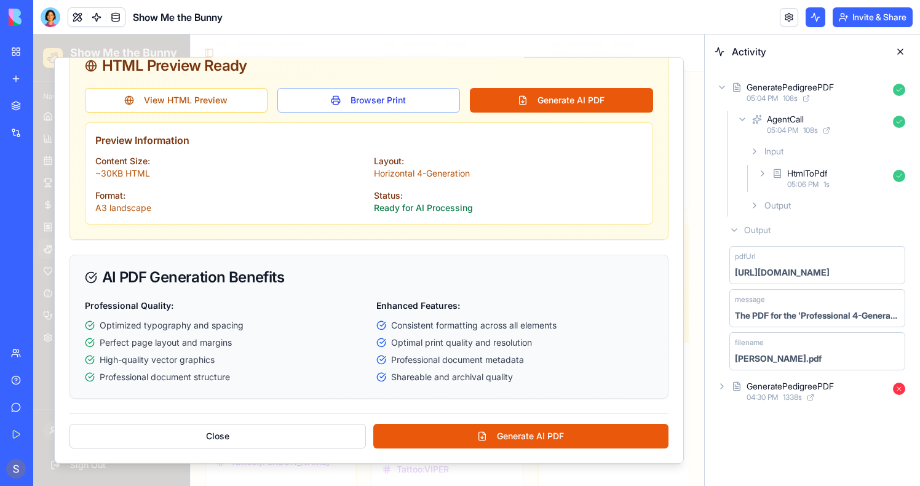
click at [776, 165] on div "HtmlToPdf 05:06 PM 1 s" at bounding box center [832, 178] width 155 height 27
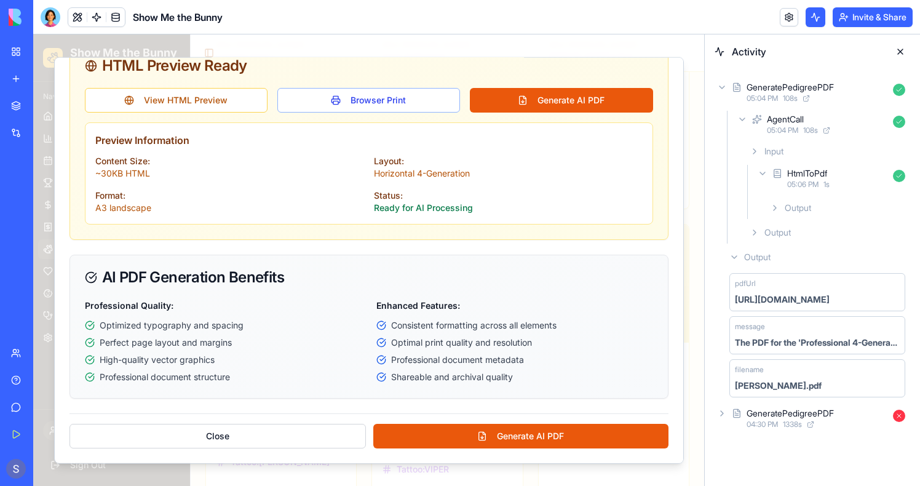
click at [776, 156] on span "Input" at bounding box center [774, 151] width 19 height 12
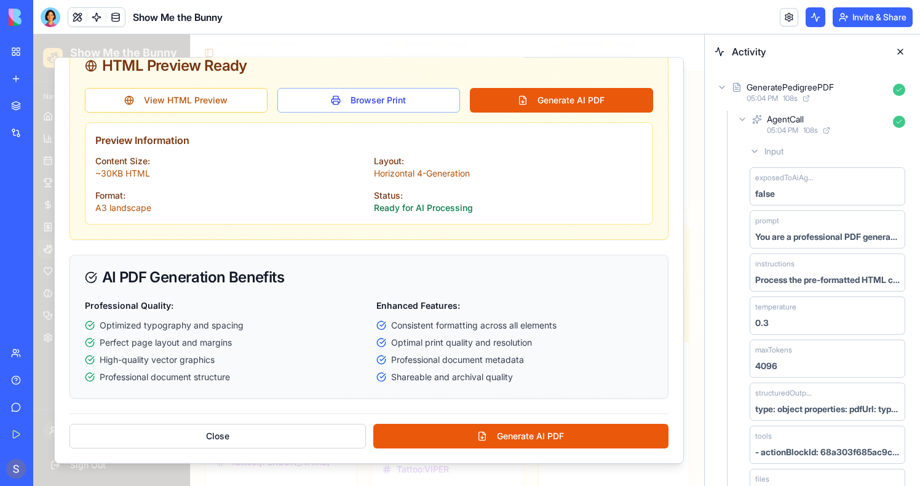
click at [776, 156] on span "Input" at bounding box center [774, 151] width 19 height 12
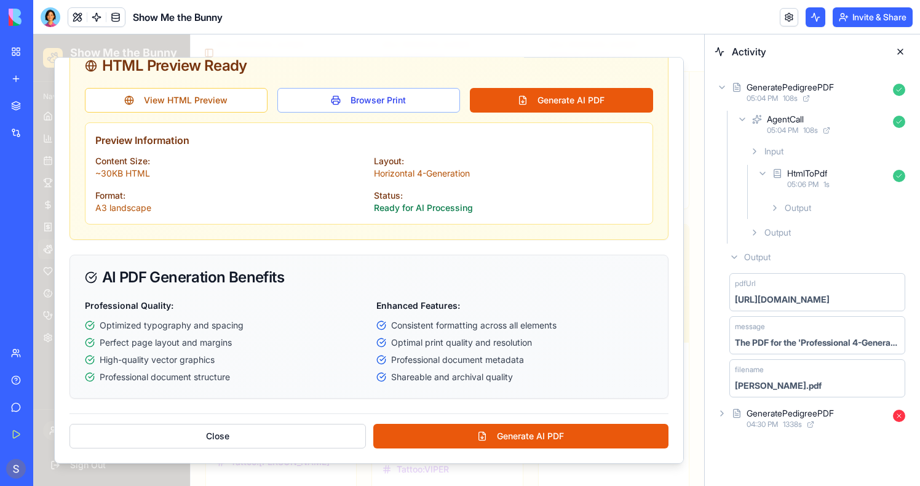
click at [782, 140] on div "Input HtmlToPdf 05:06 PM 1 s Output Output" at bounding box center [822, 191] width 175 height 106
click at [782, 142] on div "Input" at bounding box center [827, 151] width 165 height 22
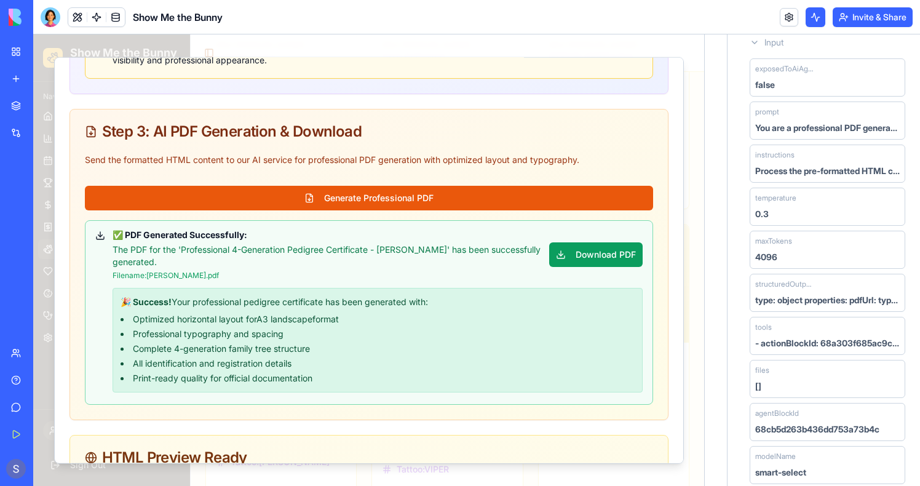
scroll to position [199, 0]
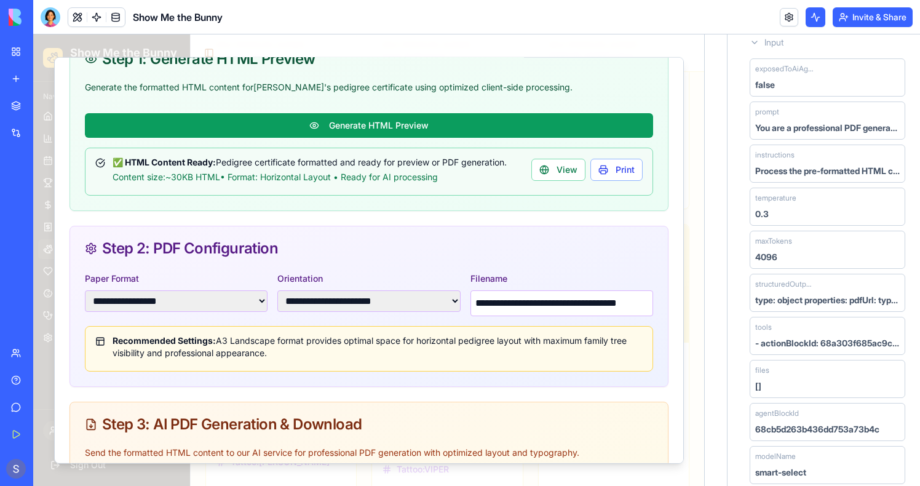
click at [45, 108] on div at bounding box center [368, 260] width 671 height 452
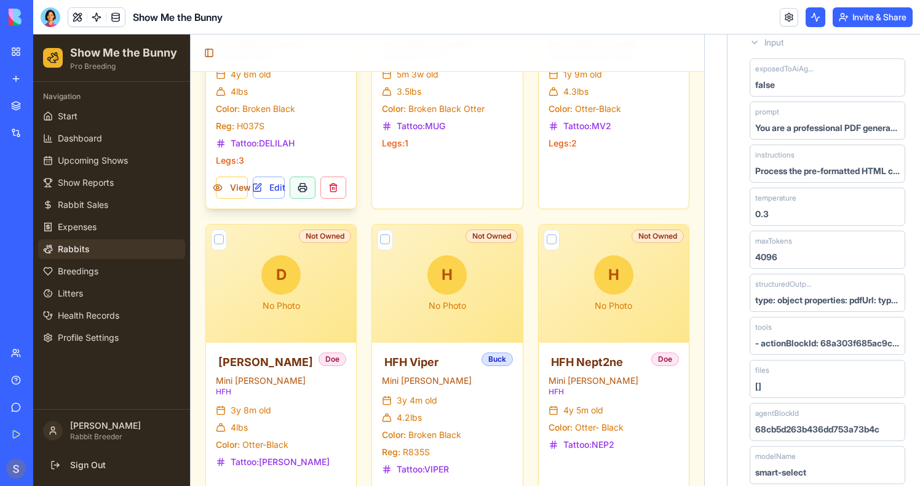
click at [301, 192] on button at bounding box center [303, 188] width 26 height 22
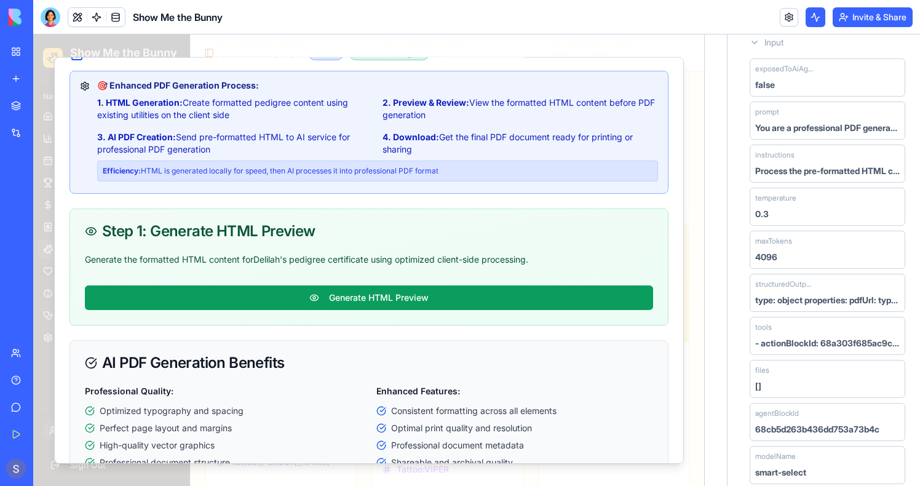
scroll to position [112, 0]
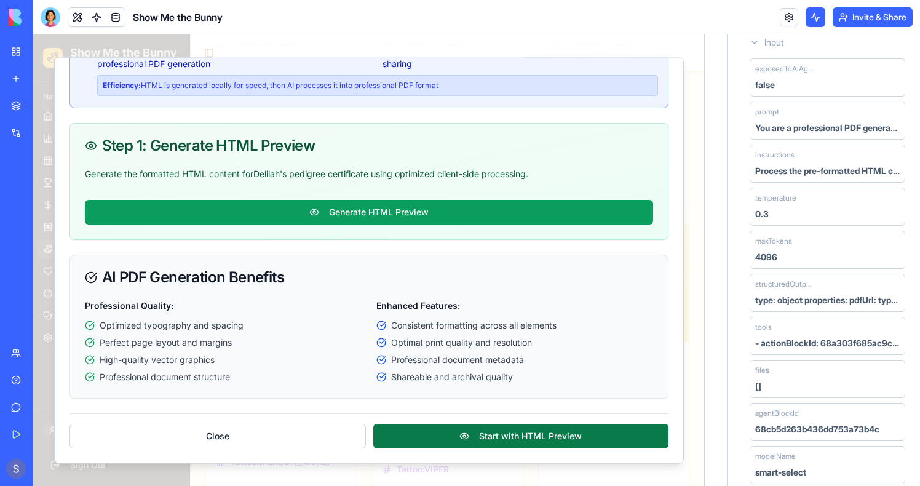
click at [456, 437] on button "Start with HTML Preview" at bounding box center [520, 436] width 295 height 25
select select "**"
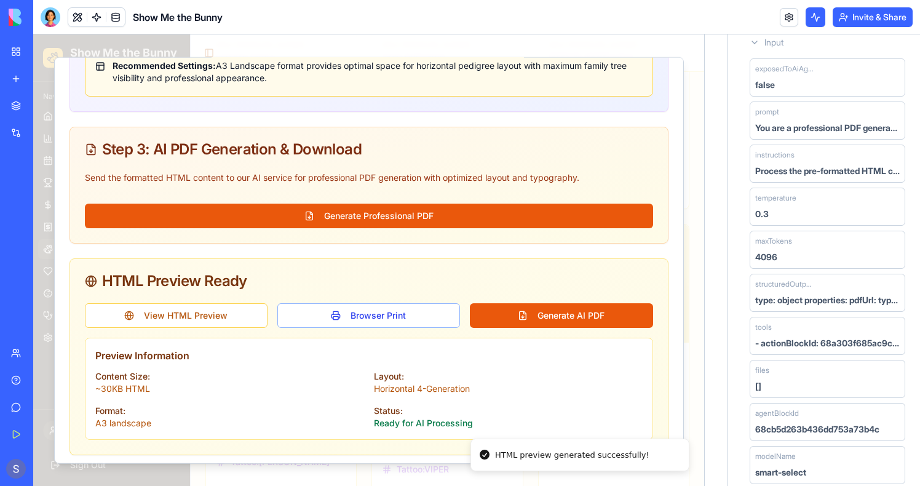
scroll to position [470, 0]
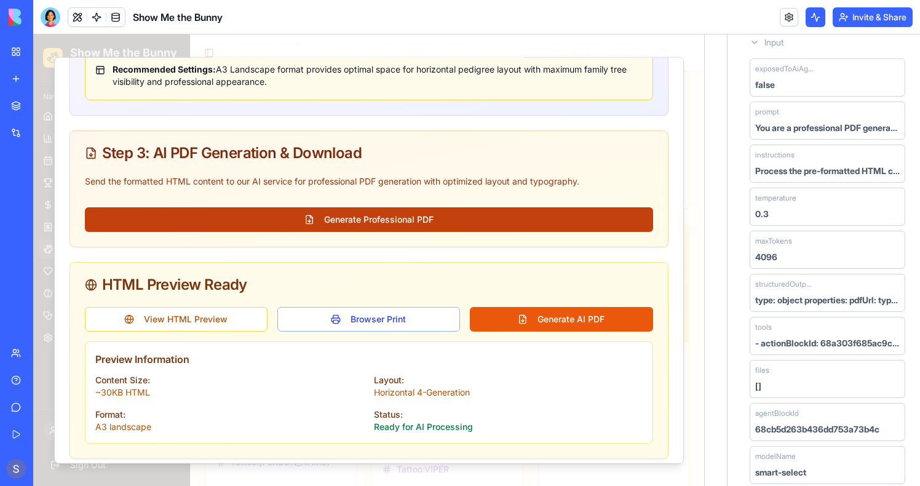
click at [380, 221] on button "Generate Professional PDF" at bounding box center [369, 219] width 568 height 25
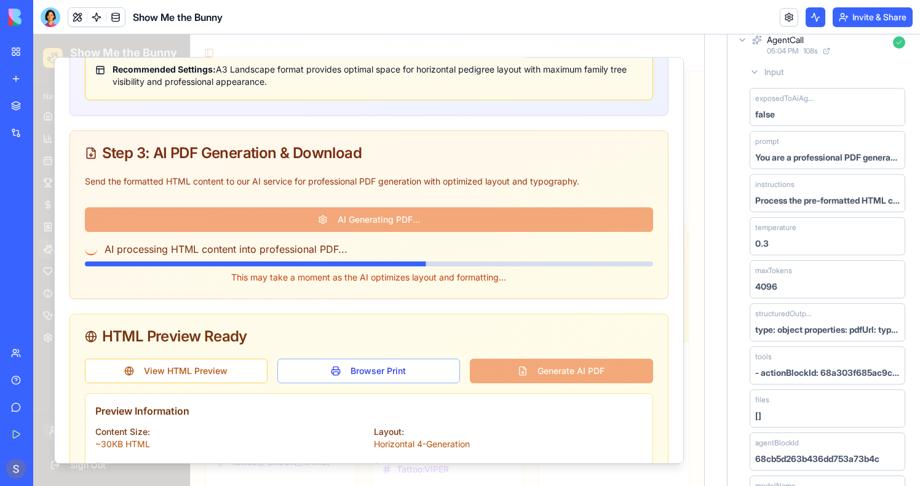
scroll to position [0, 0]
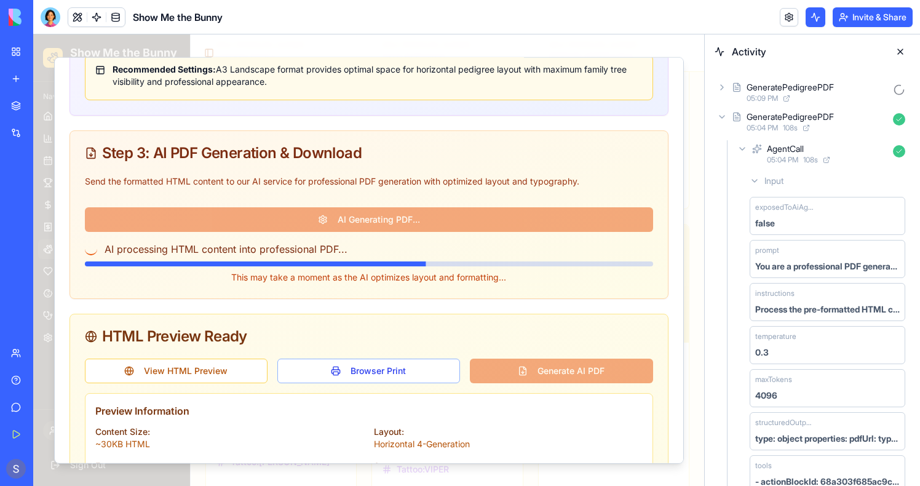
click at [821, 89] on div "GeneratePedigreePDF" at bounding box center [790, 87] width 87 height 12
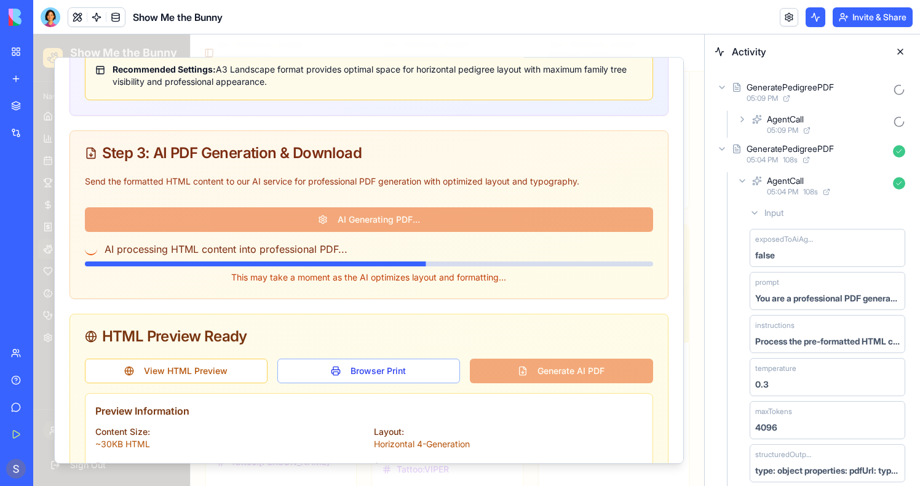
click at [808, 112] on div "AgentCall 05:09 PM" at bounding box center [822, 124] width 175 height 27
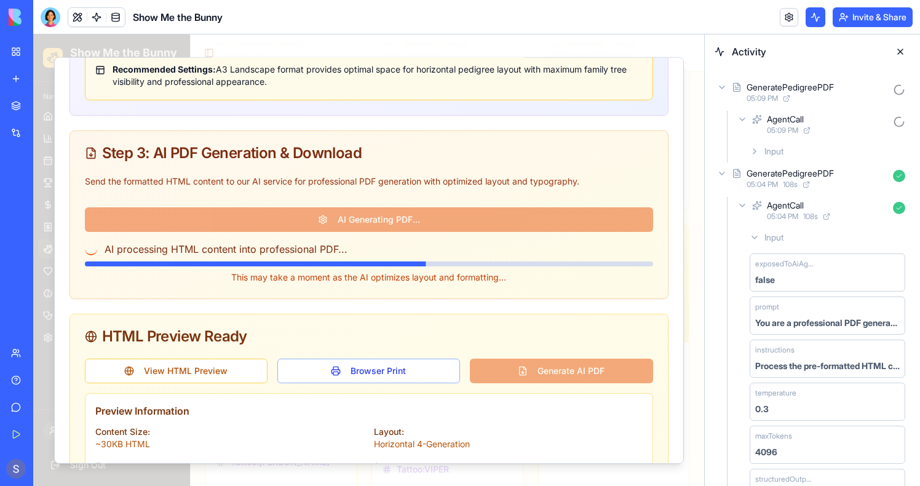
click at [773, 151] on span "Input" at bounding box center [774, 151] width 19 height 12
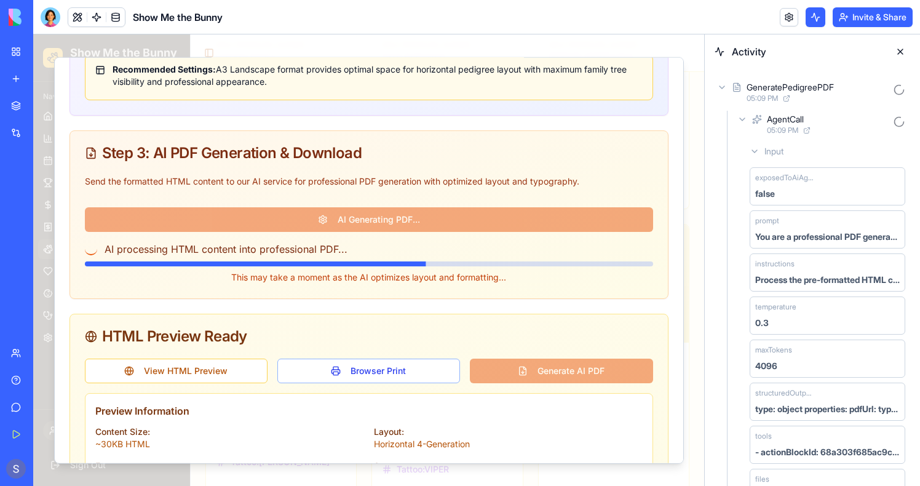
click at [741, 93] on icon at bounding box center [737, 87] width 10 height 15
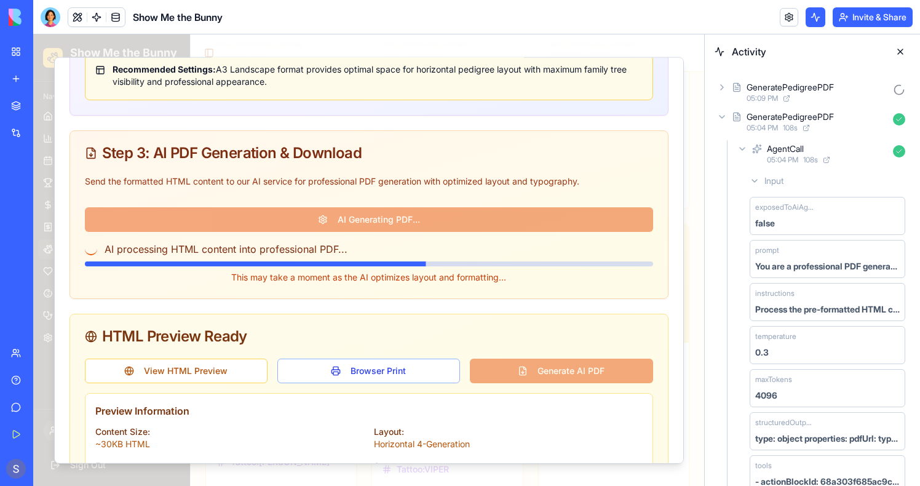
click at [741, 93] on icon at bounding box center [737, 87] width 10 height 15
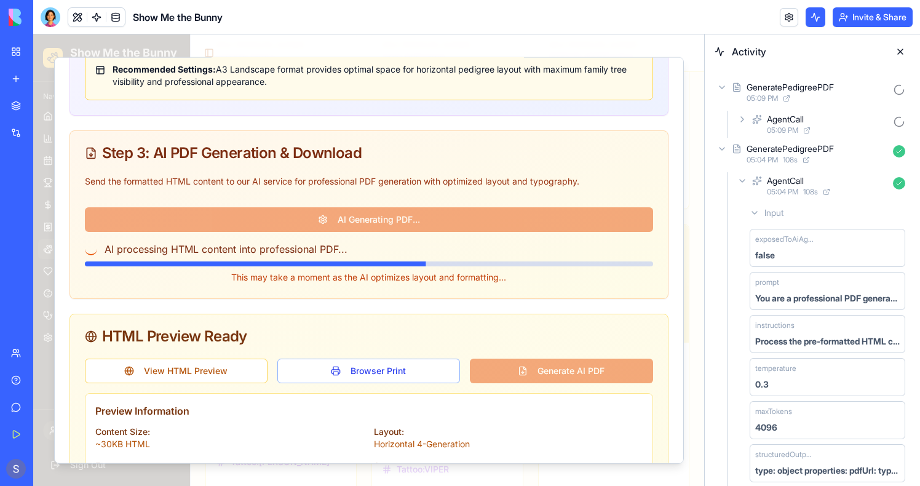
click at [756, 122] on icon at bounding box center [757, 119] width 8 height 8
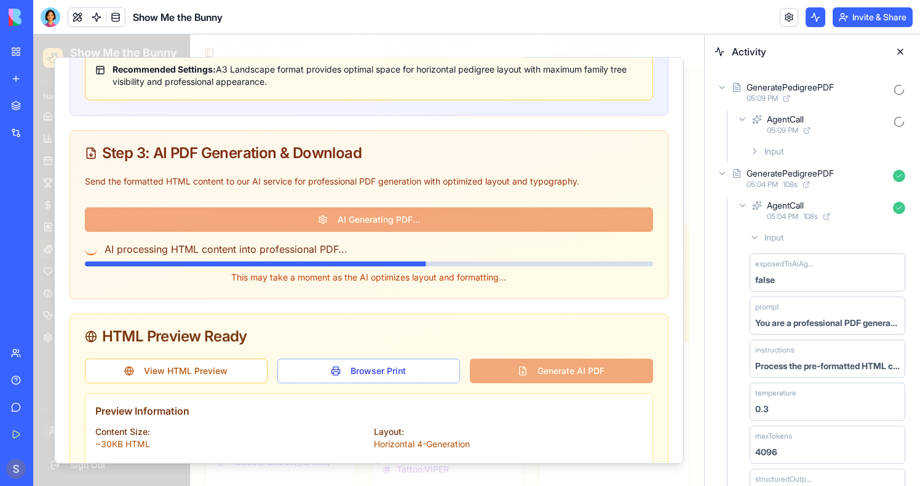
click at [770, 154] on span "Input" at bounding box center [774, 151] width 19 height 12
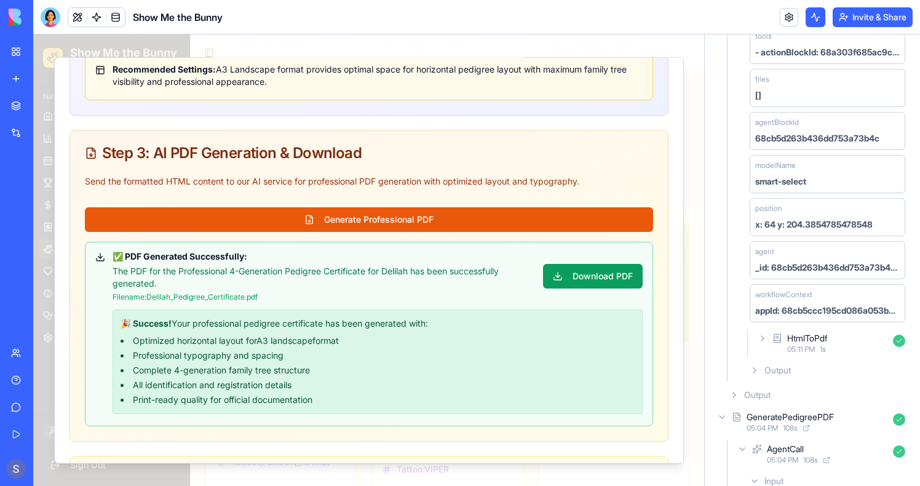
scroll to position [426, 0]
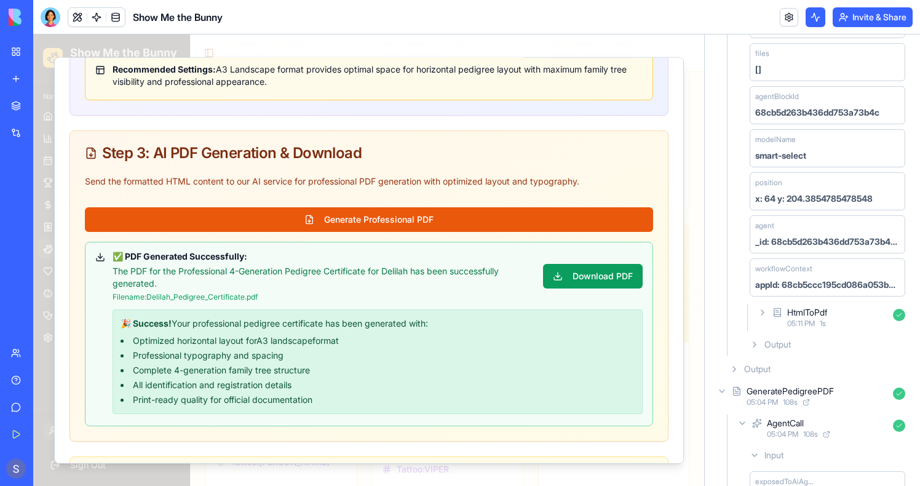
click at [797, 324] on span "05:11 PM" at bounding box center [801, 324] width 28 height 10
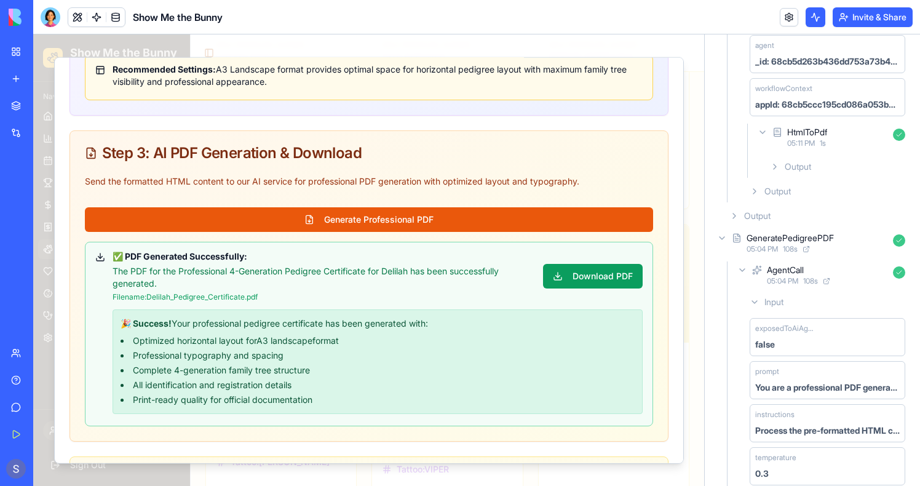
scroll to position [607, 0]
click at [792, 164] on span "Output" at bounding box center [798, 166] width 26 height 12
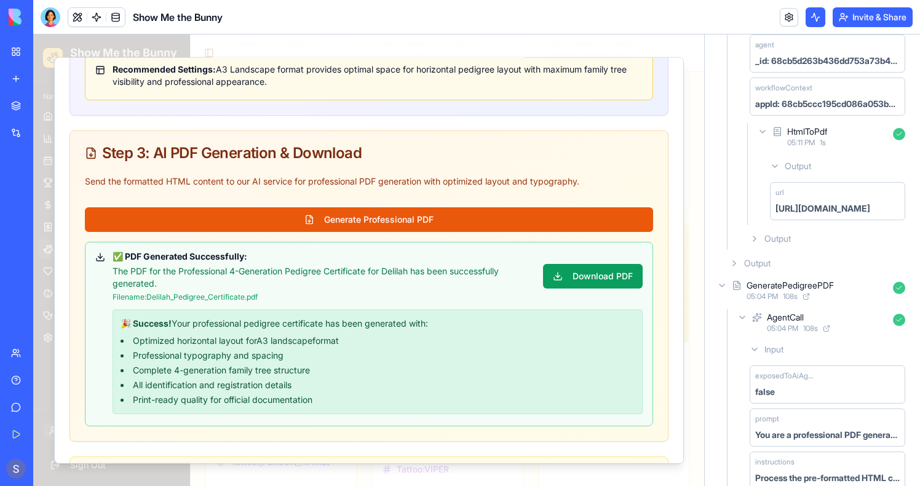
click at [808, 200] on div "url [URL][DOMAIN_NAME]" at bounding box center [837, 201] width 135 height 38
click at [808, 206] on div "[URL][DOMAIN_NAME]" at bounding box center [823, 208] width 95 height 12
copy div "[URL][DOMAIN_NAME]"
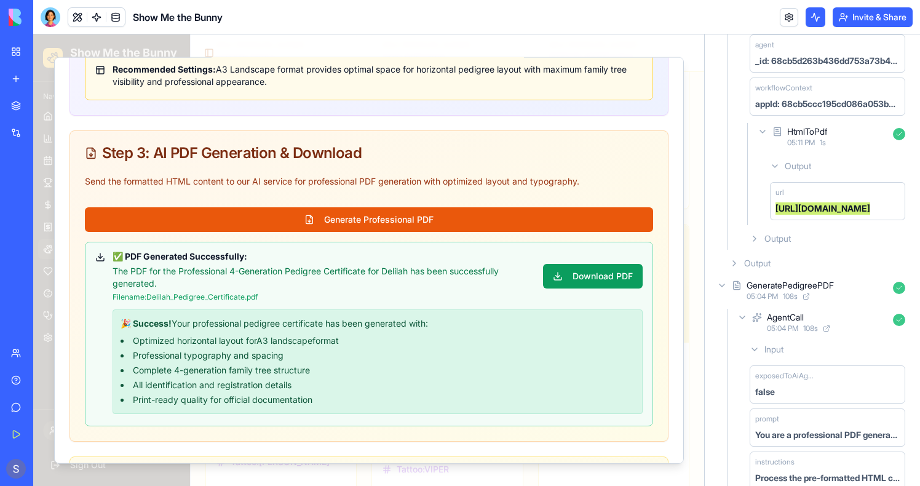
click at [42, 143] on div at bounding box center [368, 260] width 671 height 452
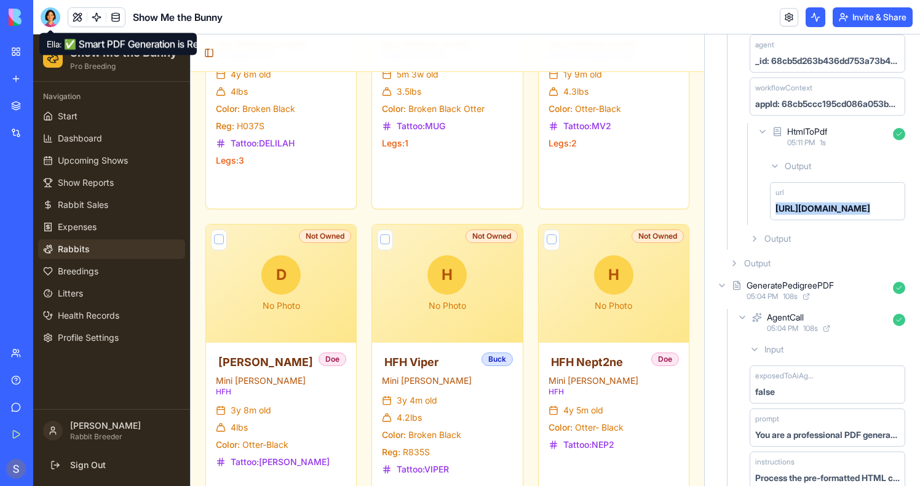
click at [54, 22] on div at bounding box center [51, 17] width 20 height 20
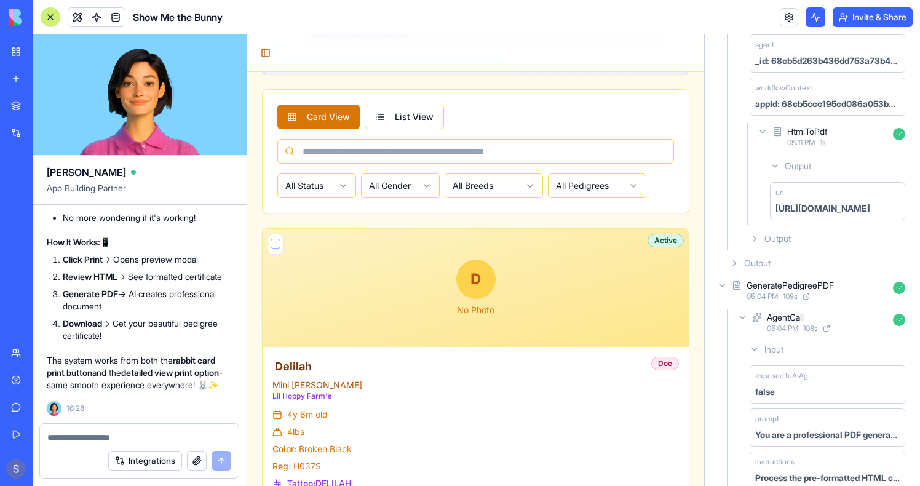
scroll to position [0, 0]
click at [98, 447] on div "Integrations" at bounding box center [140, 461] width 199 height 34
click at [102, 436] on textarea at bounding box center [141, 437] width 184 height 12
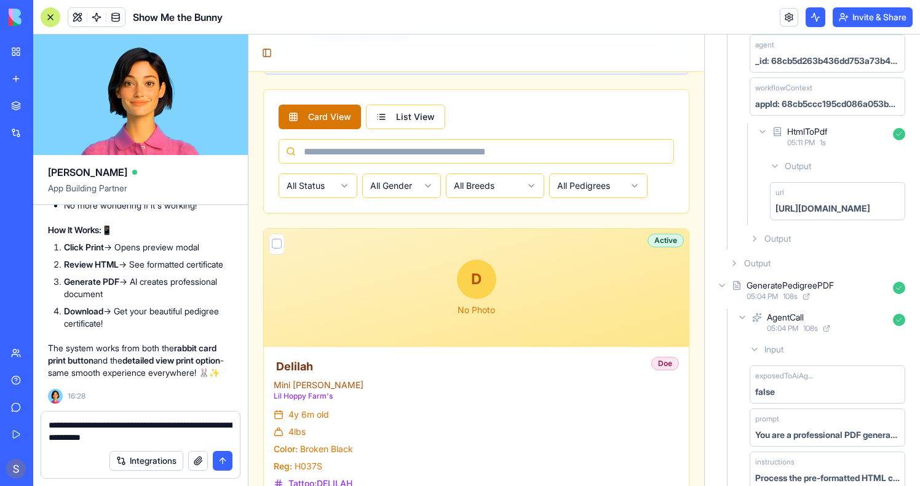
type textarea "**********"
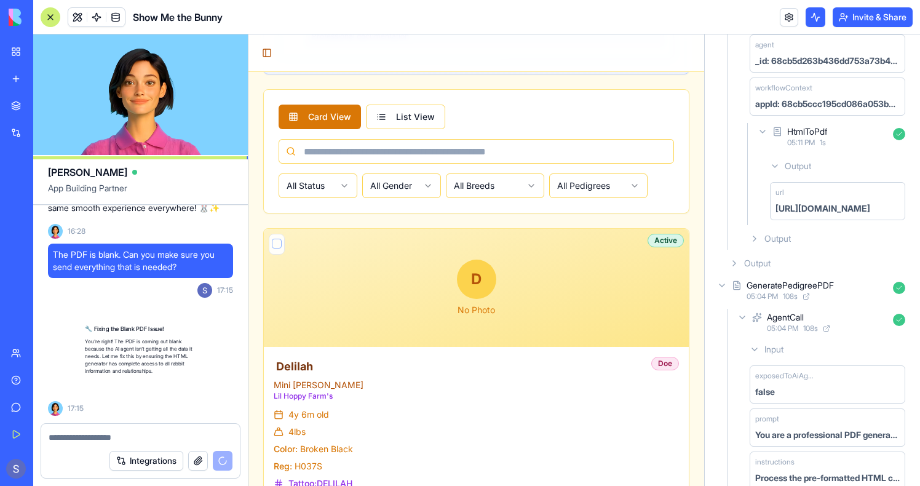
scroll to position [89592, 0]
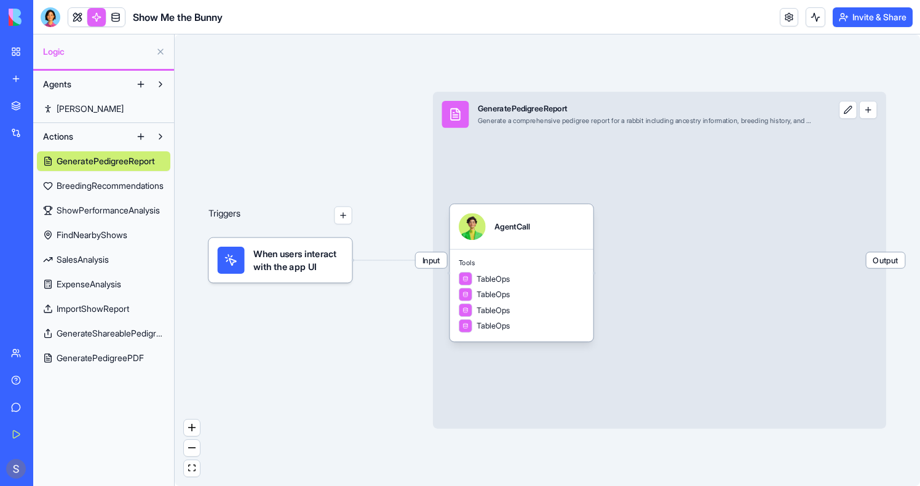
click at [114, 346] on div "GeneratePedigreeReport BreedingRecommendations ShowPerformanceAnalysis FindNear…" at bounding box center [104, 256] width 134 height 221
click at [114, 365] on link "GeneratePedigreePDF" at bounding box center [104, 358] width 134 height 20
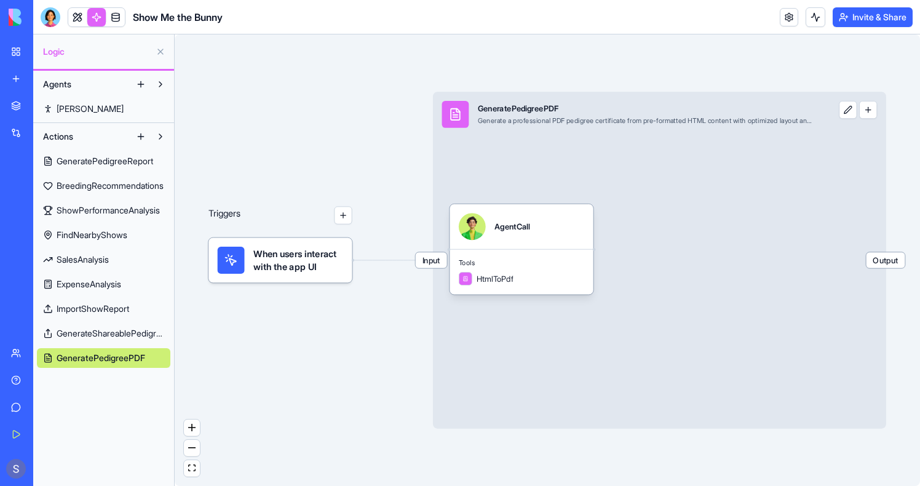
click at [440, 265] on span "Input" at bounding box center [431, 260] width 31 height 16
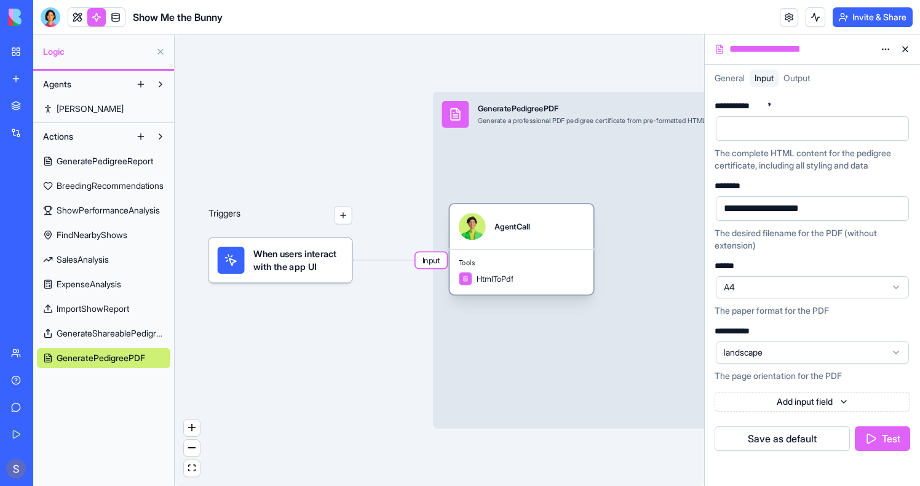
click at [494, 260] on span "Tools" at bounding box center [522, 262] width 126 height 9
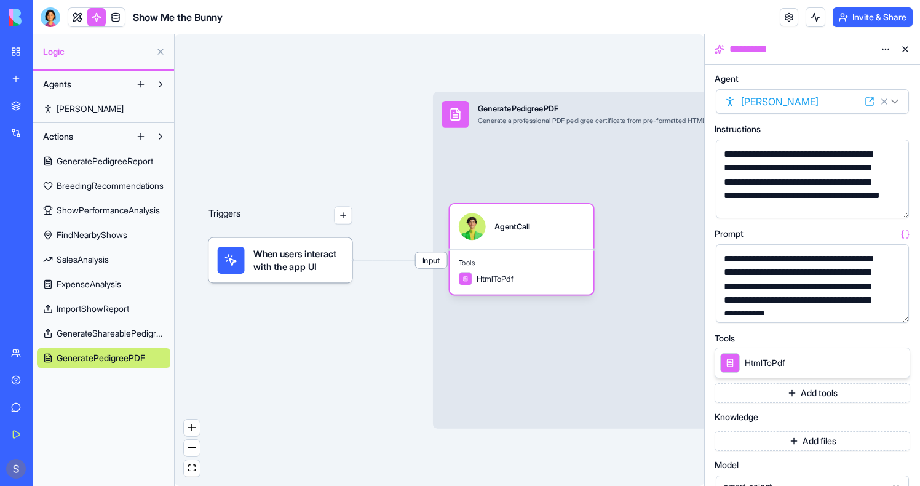
scroll to position [172, 0]
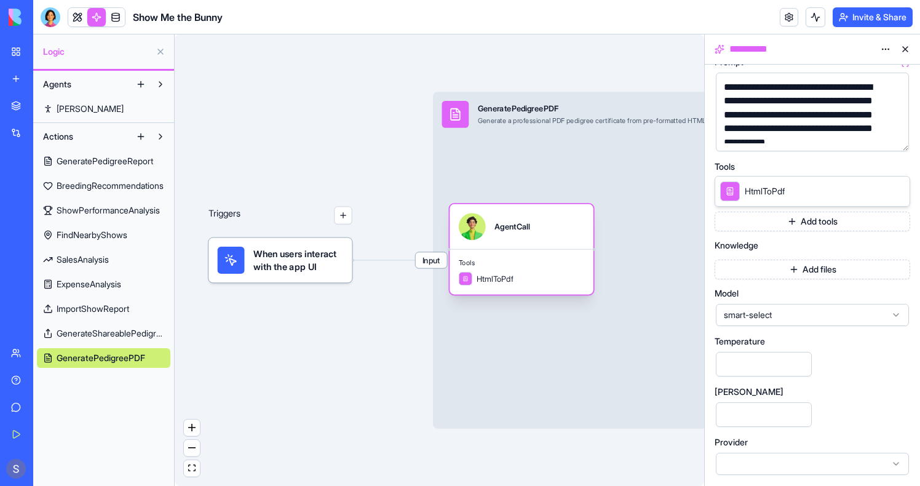
click at [494, 253] on div "Tools HtmlToPdf" at bounding box center [521, 272] width 143 height 46
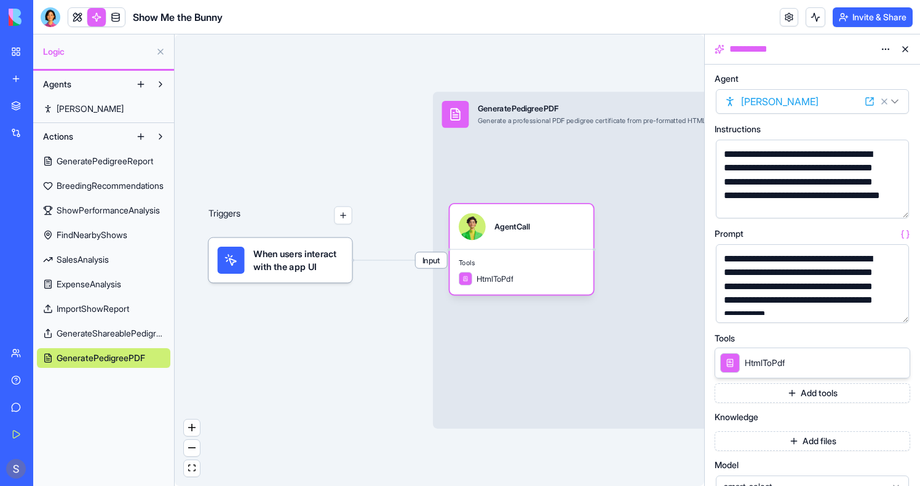
click at [894, 205] on button "button" at bounding box center [897, 206] width 20 height 20
